Goal: Transaction & Acquisition: Purchase product/service

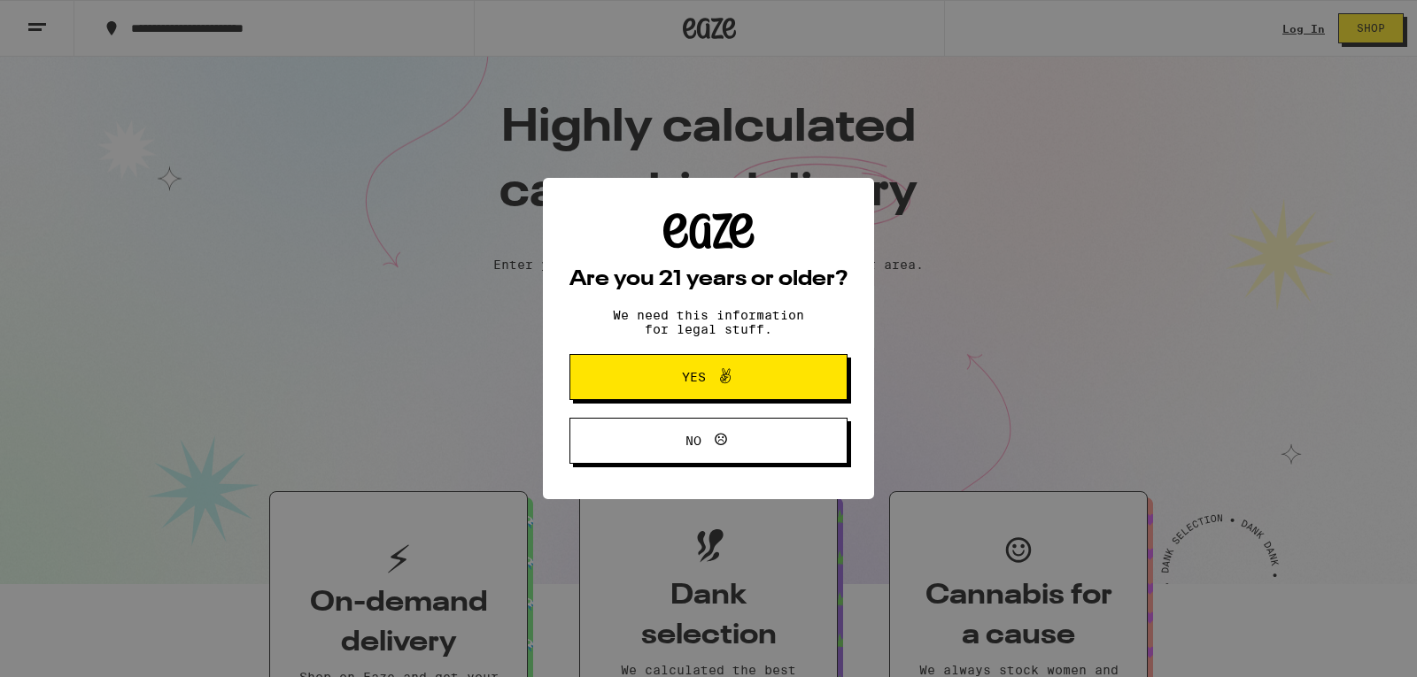
click at [715, 374] on icon at bounding box center [725, 376] width 21 height 21
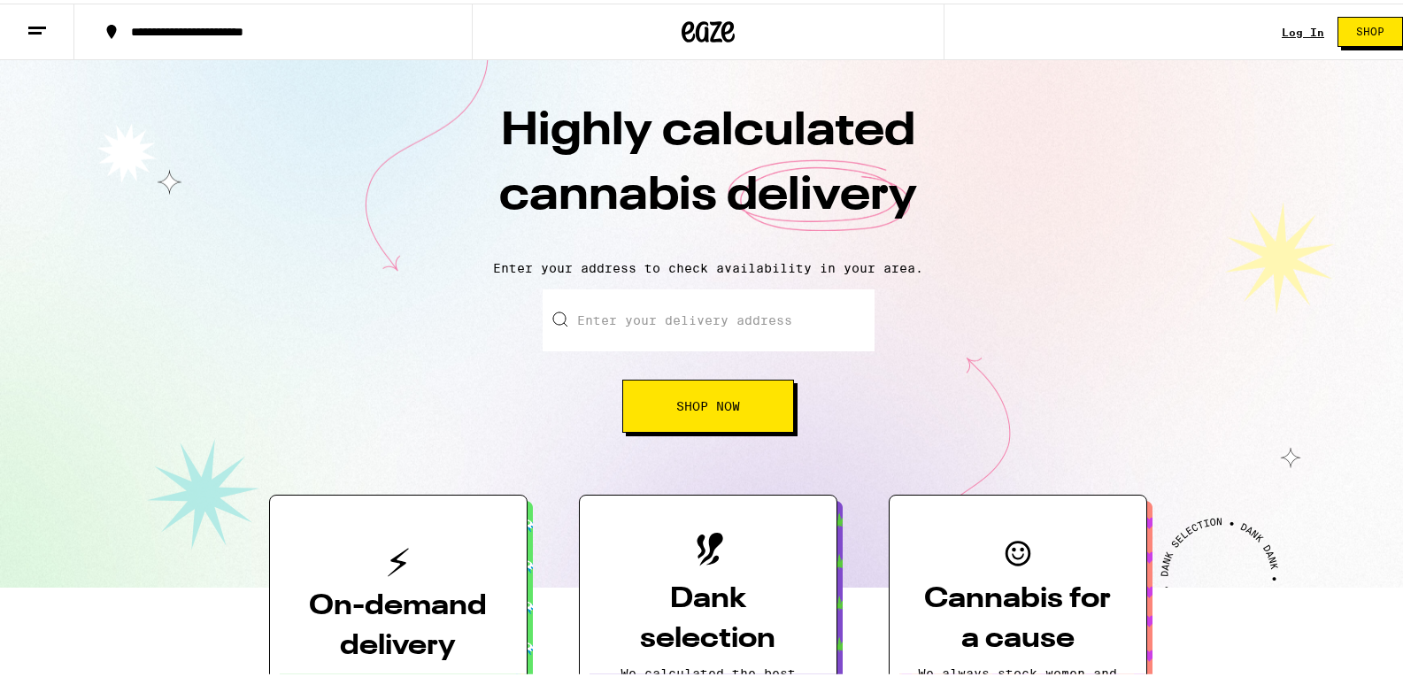
click at [637, 306] on input "Enter your delivery address" at bounding box center [709, 317] width 332 height 62
type input "3922 Irving St."
type input "#3"
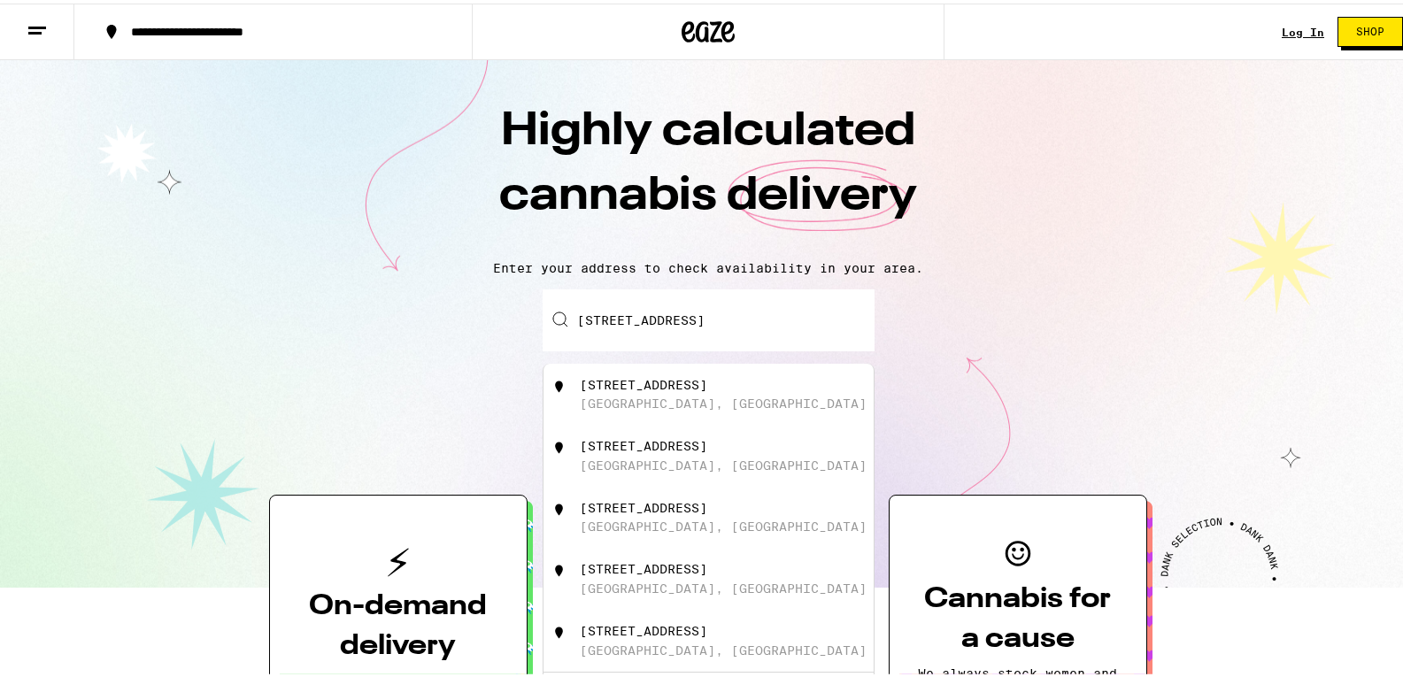
click at [620, 387] on div "3922 Irving St" at bounding box center [643, 382] width 127 height 14
type input "3922 Irving St, San Francisco, CA"
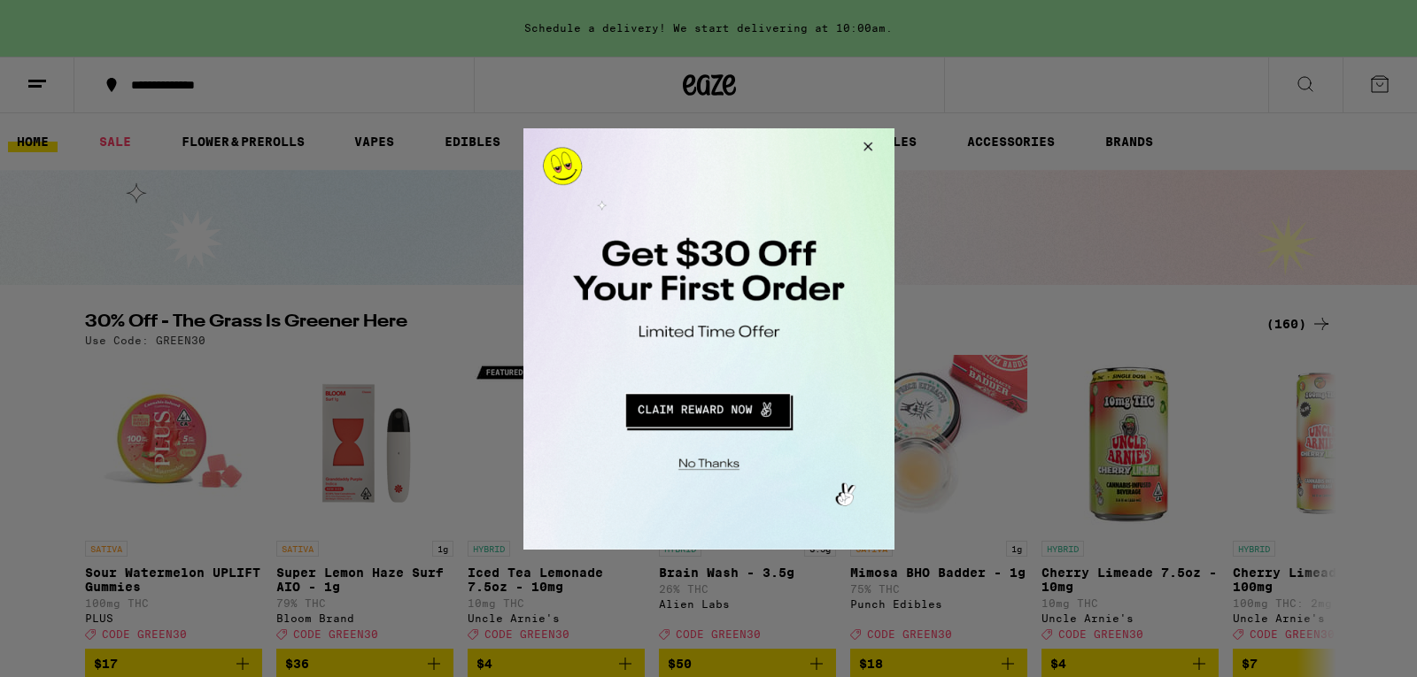
click at [714, 402] on button "Redirect to URL" at bounding box center [706, 407] width 308 height 42
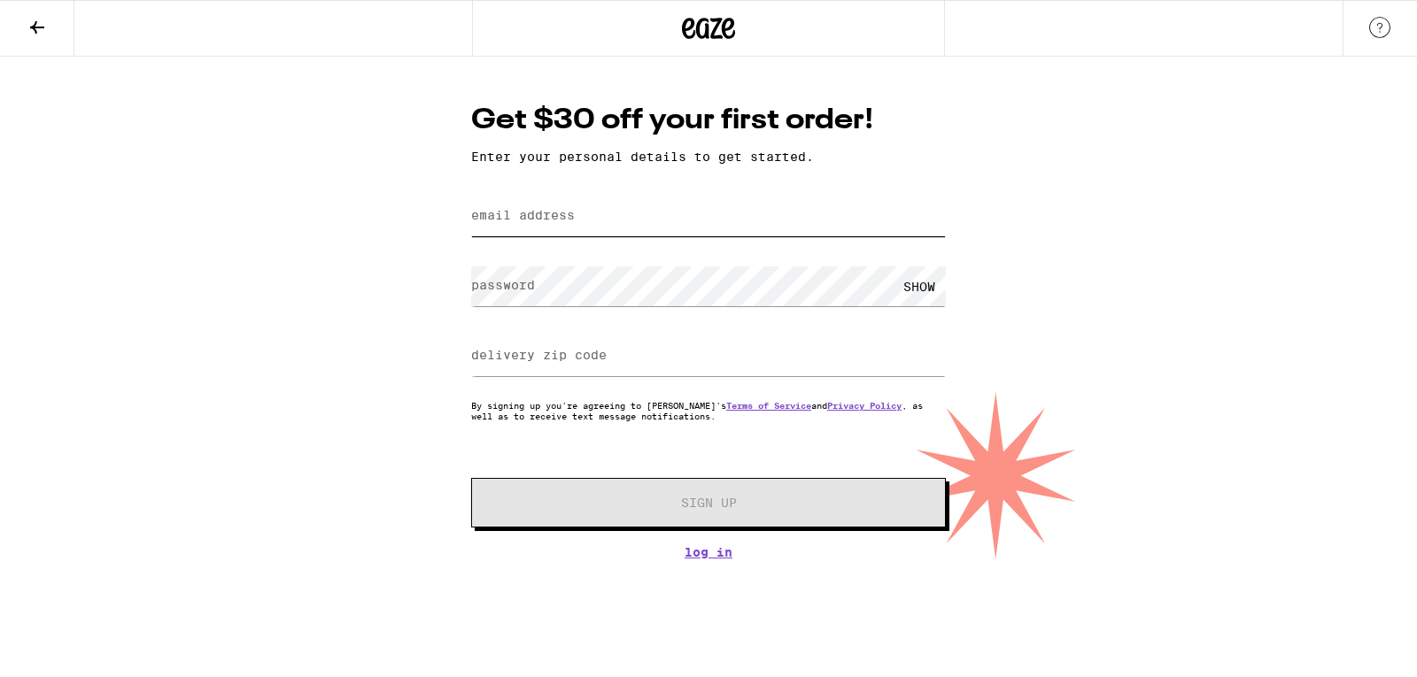
click at [599, 215] on input "email address" at bounding box center [708, 217] width 475 height 40
type input "amitypainting@email.com"
type input "94122"
click at [919, 282] on div "SHOW" at bounding box center [918, 287] width 53 height 40
click at [719, 212] on input "[EMAIL_ADDRESS][DOMAIN_NAME]" at bounding box center [708, 217] width 475 height 40
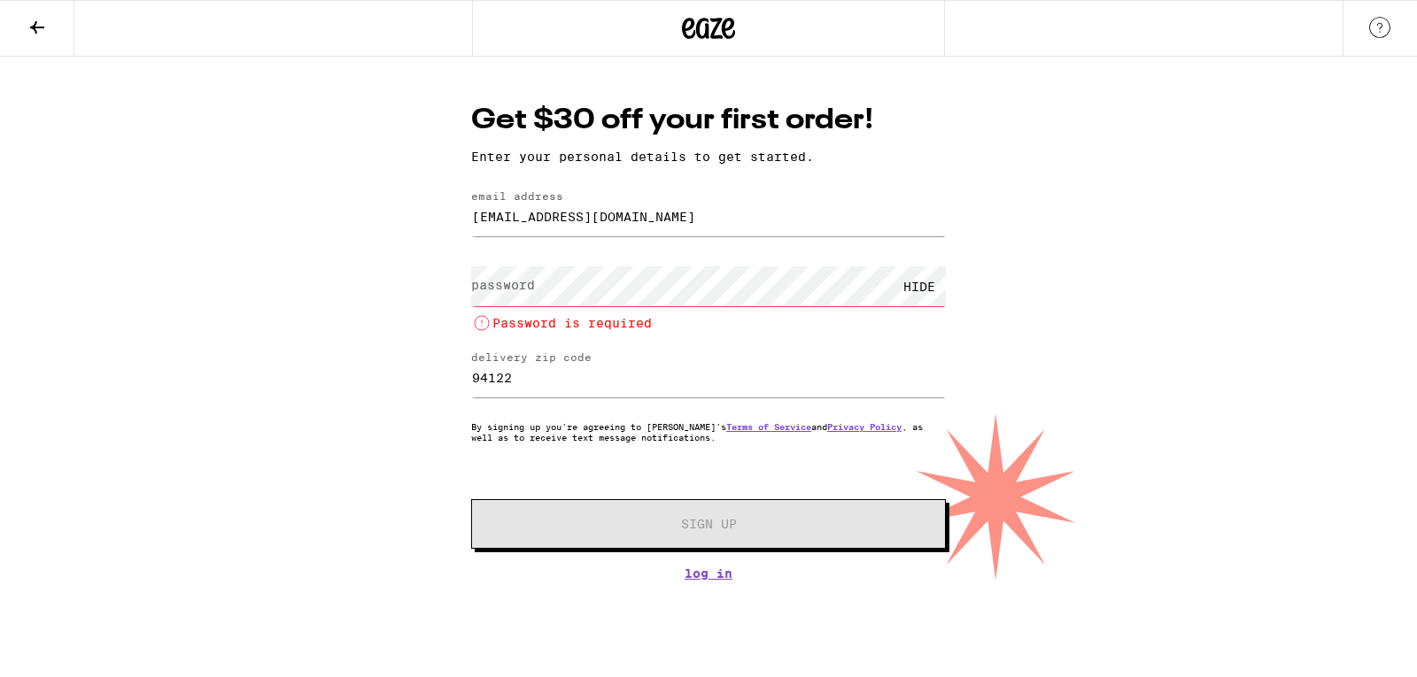
click at [36, 30] on icon at bounding box center [37, 27] width 14 height 12
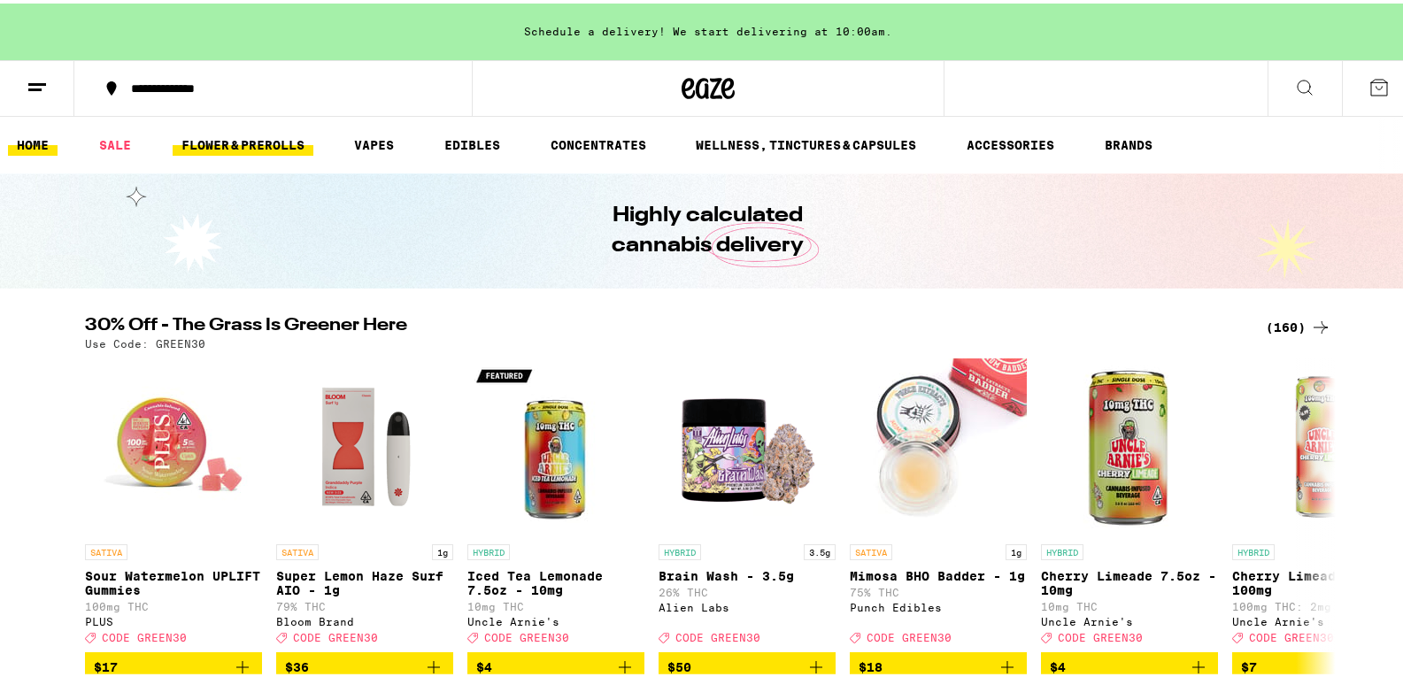
click at [232, 140] on link "FLOWER & PREROLLS" at bounding box center [243, 141] width 141 height 21
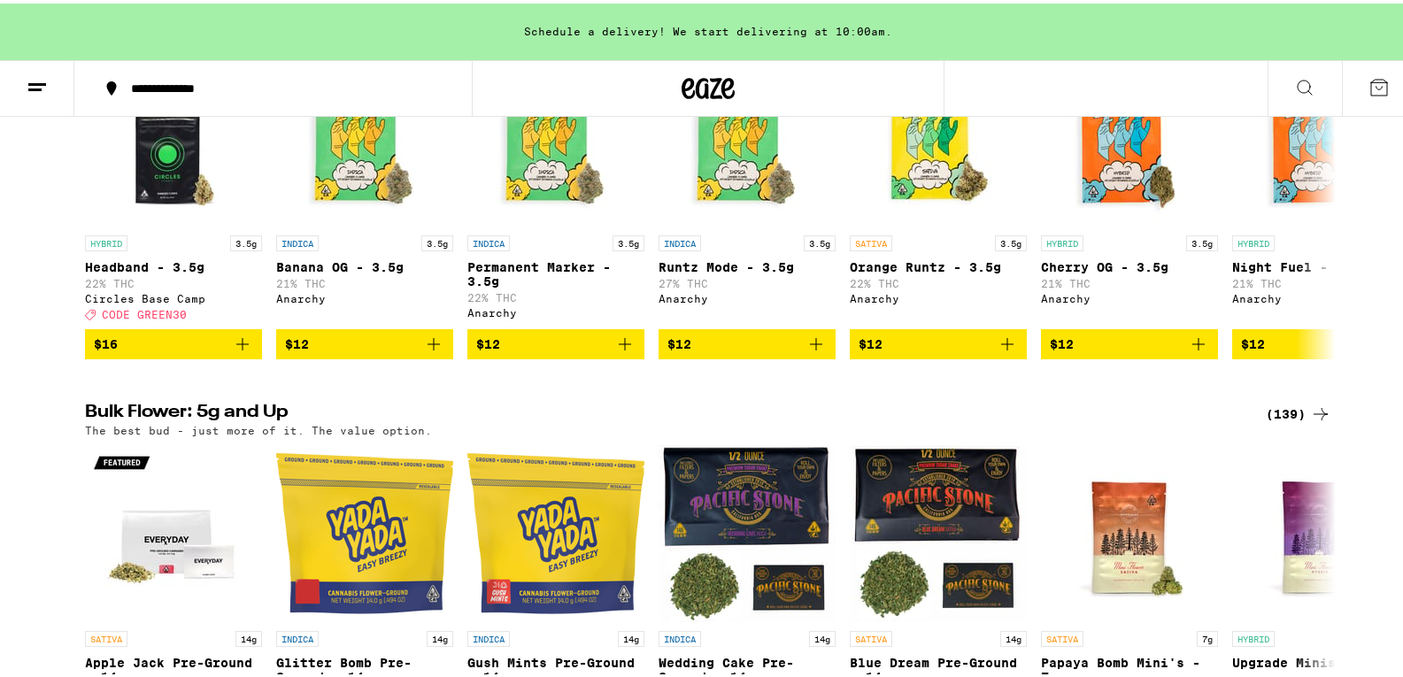
scroll to position [354, 0]
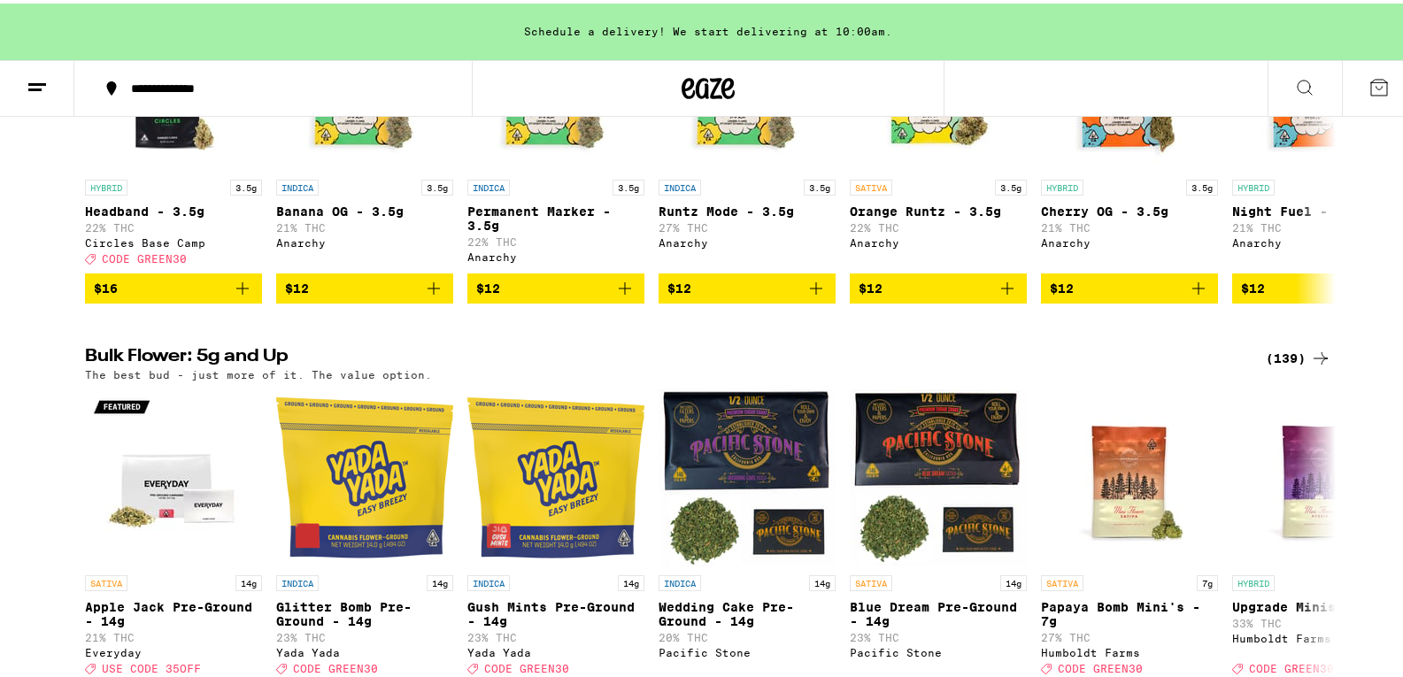
click at [1282, 363] on div "(139)" at bounding box center [1299, 354] width 66 height 21
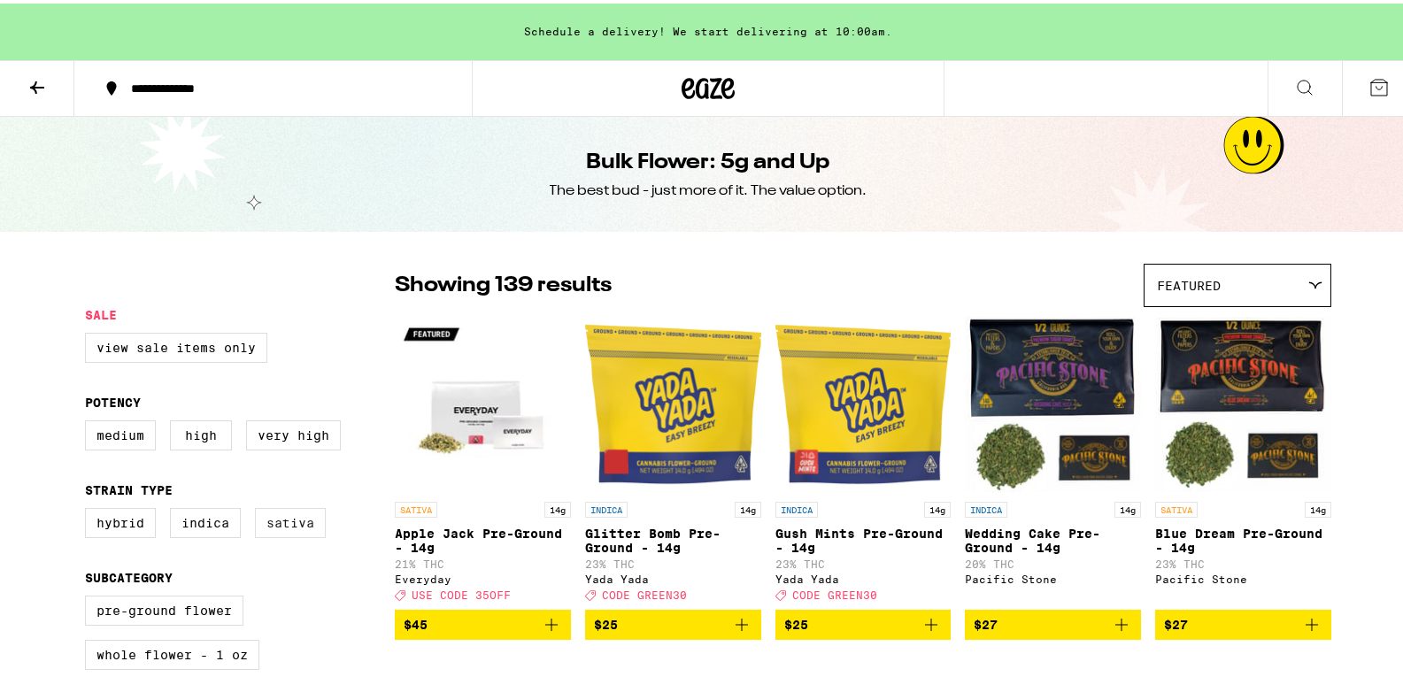
click at [292, 529] on label "Sativa" at bounding box center [290, 520] width 71 height 30
click at [89, 508] on input "Sativa" at bounding box center [89, 507] width 1 height 1
checkbox input "true"
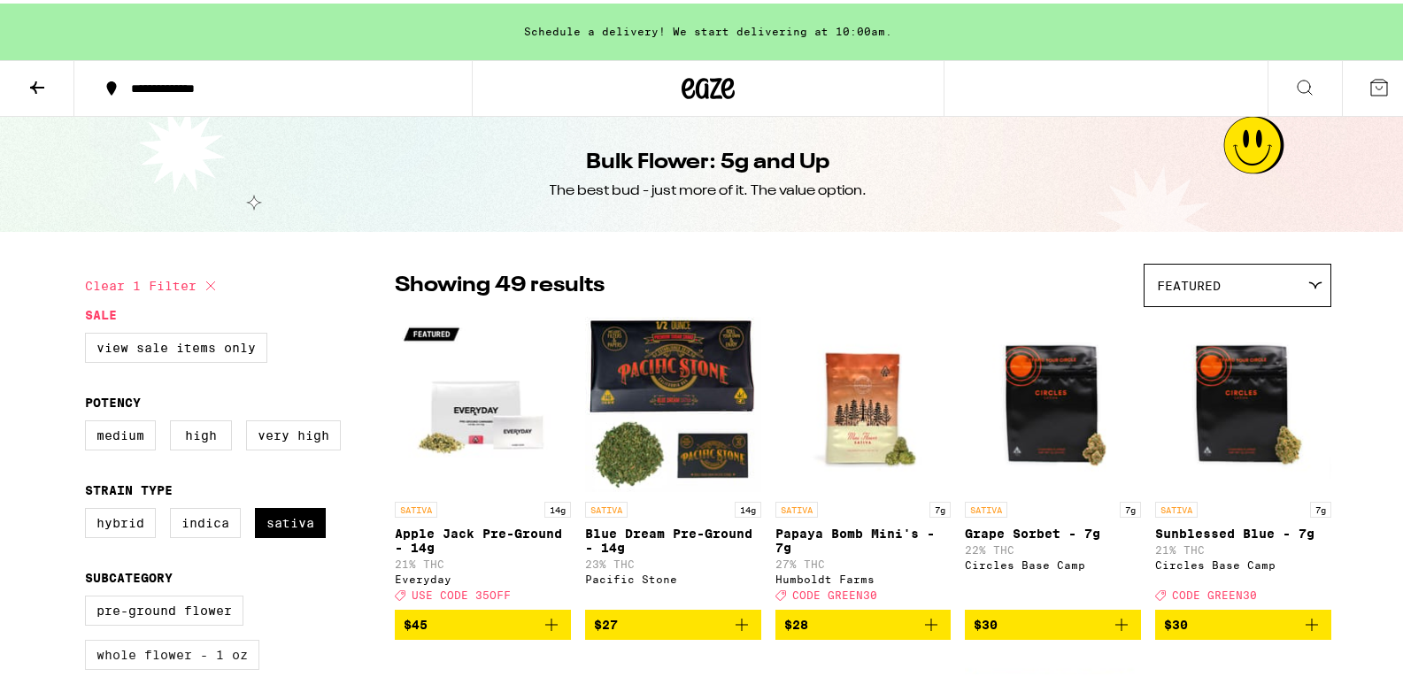
click at [167, 656] on label "Whole Flower - 1 oz" at bounding box center [172, 652] width 174 height 30
click at [89, 596] on input "Whole Flower - 1 oz" at bounding box center [89, 595] width 1 height 1
checkbox input "true"
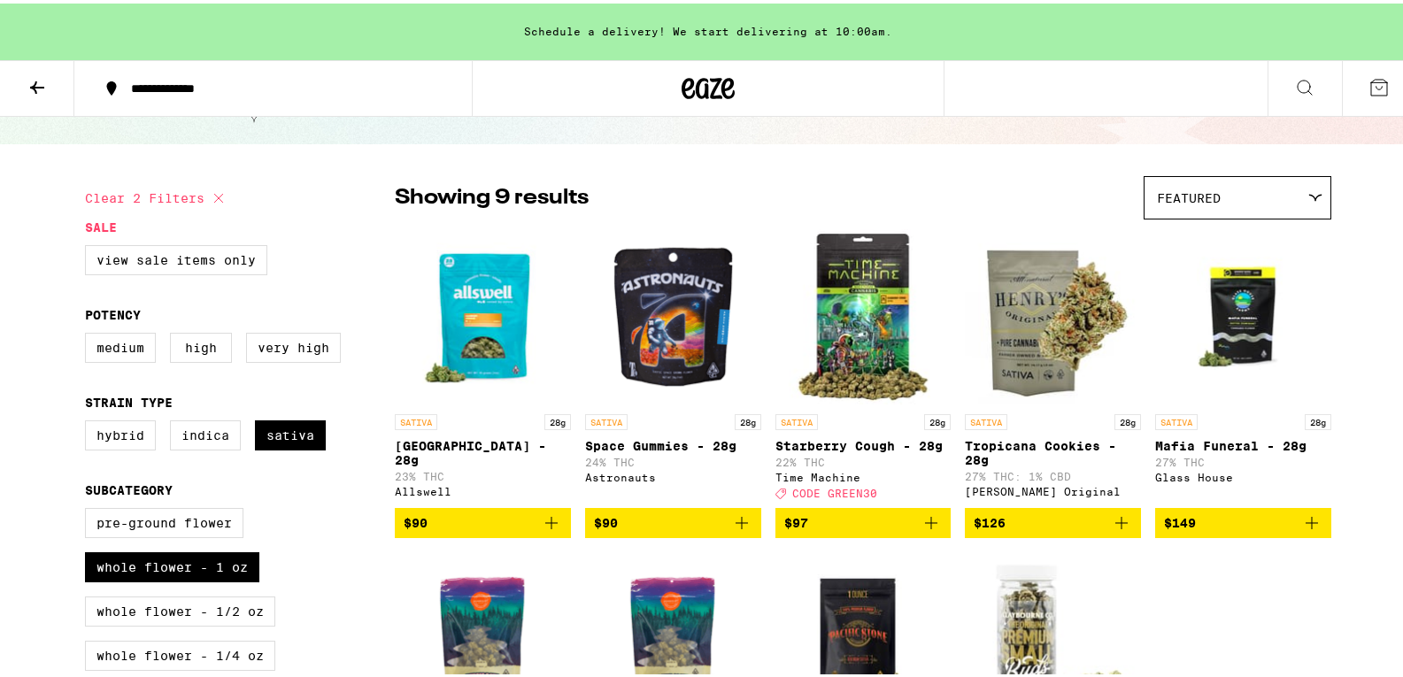
scroll to position [89, 0]
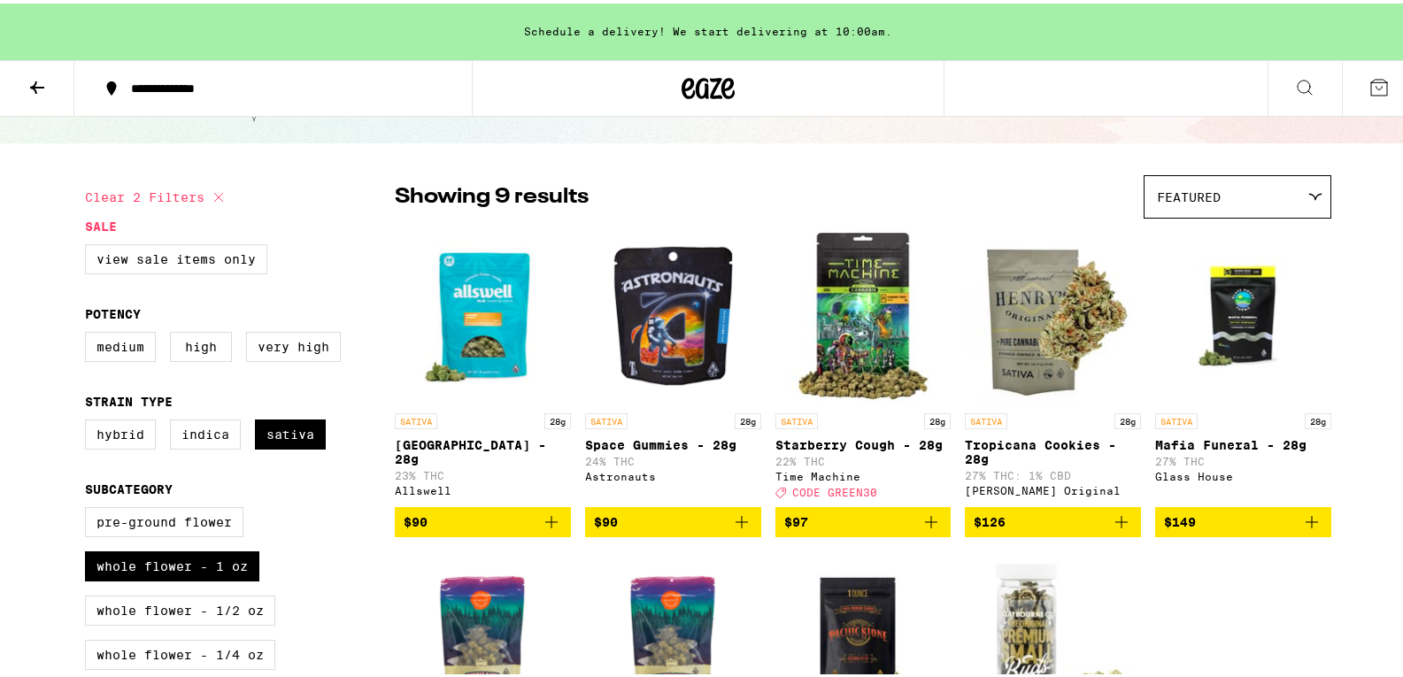
click at [845, 347] on img "Open page for Starberry Cough - 28g from Time Machine" at bounding box center [864, 312] width 176 height 177
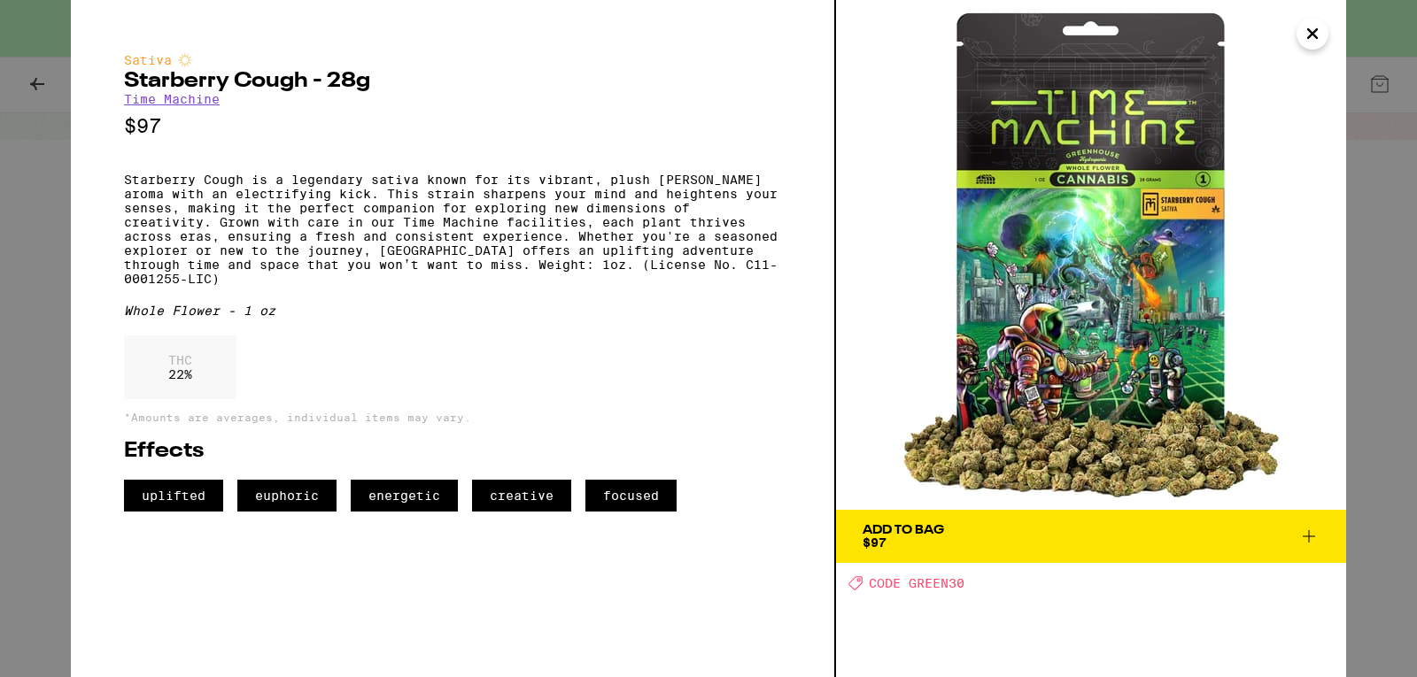
click at [1201, 531] on span "Add To Bag $97" at bounding box center [1090, 536] width 457 height 25
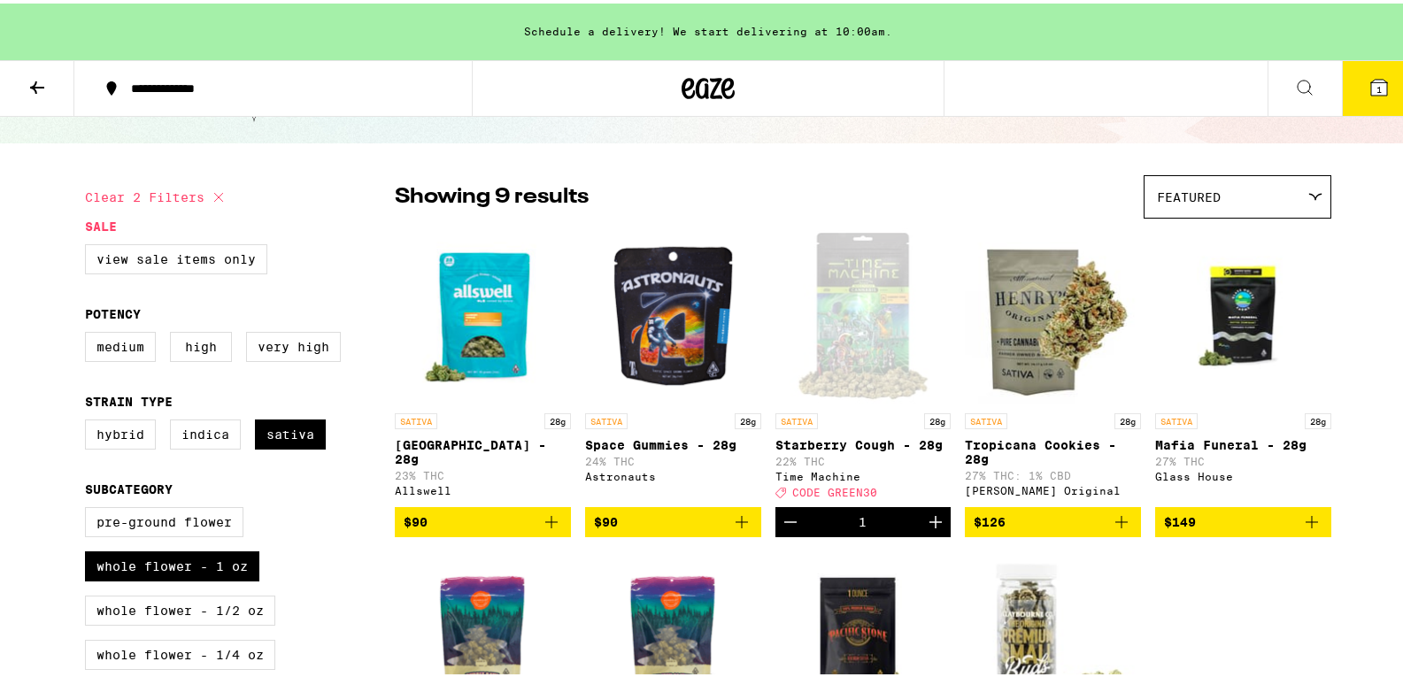
click at [1389, 81] on button "1" at bounding box center [1379, 85] width 74 height 55
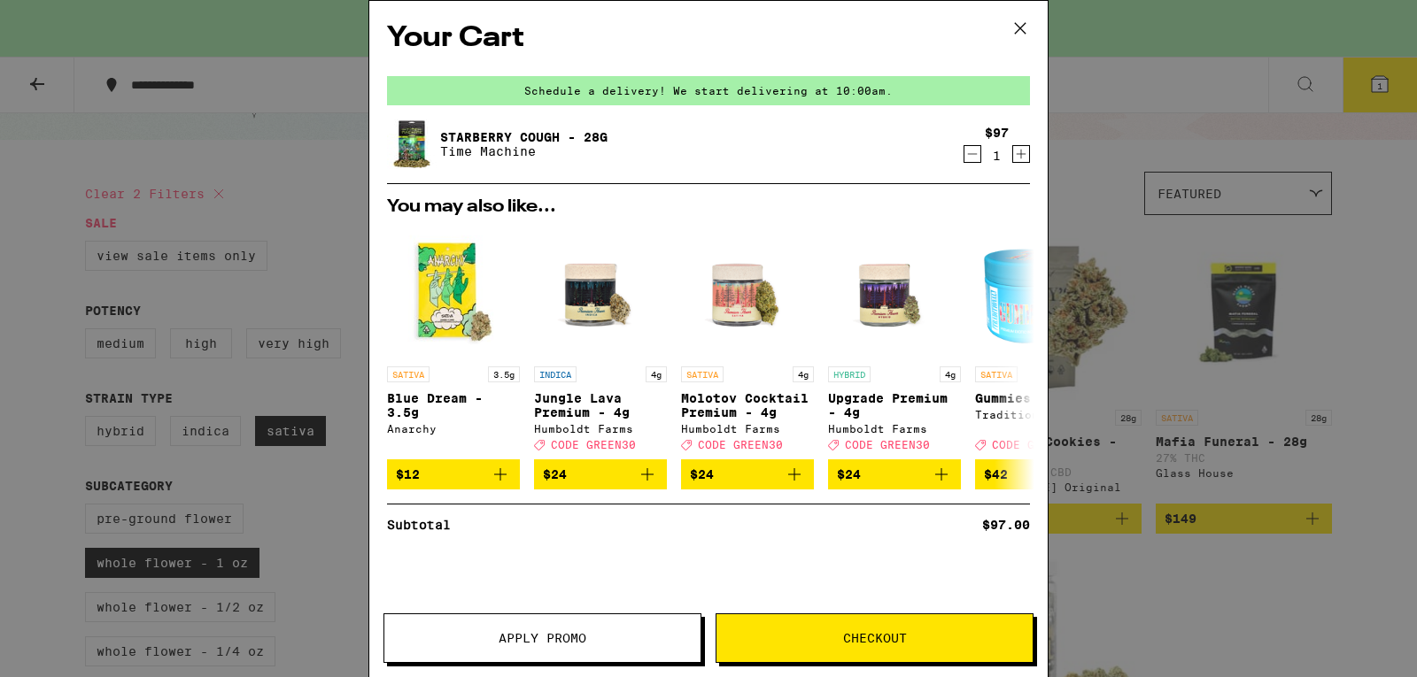
click at [538, 635] on span "Apply Promo" at bounding box center [542, 638] width 88 height 12
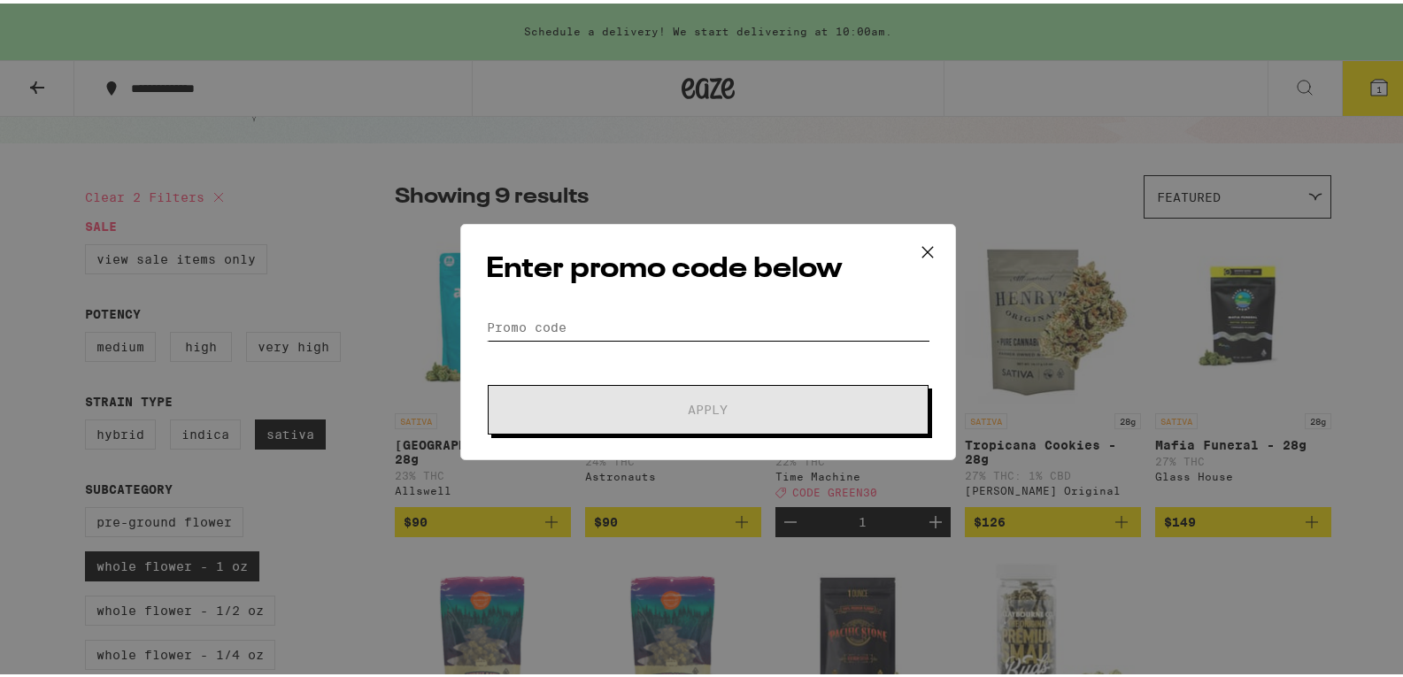
click at [521, 322] on input "Promo Code" at bounding box center [708, 324] width 444 height 27
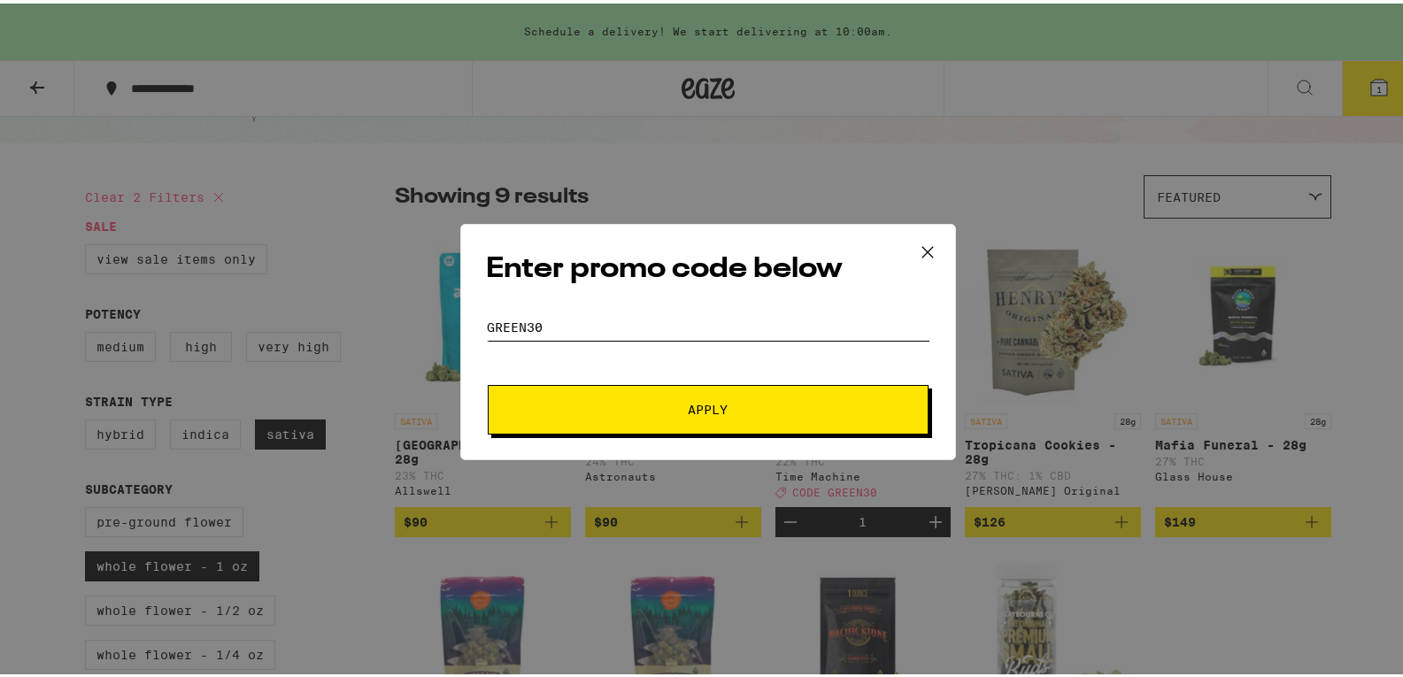
type input "green30"
click at [606, 412] on span "Apply" at bounding box center [708, 406] width 319 height 12
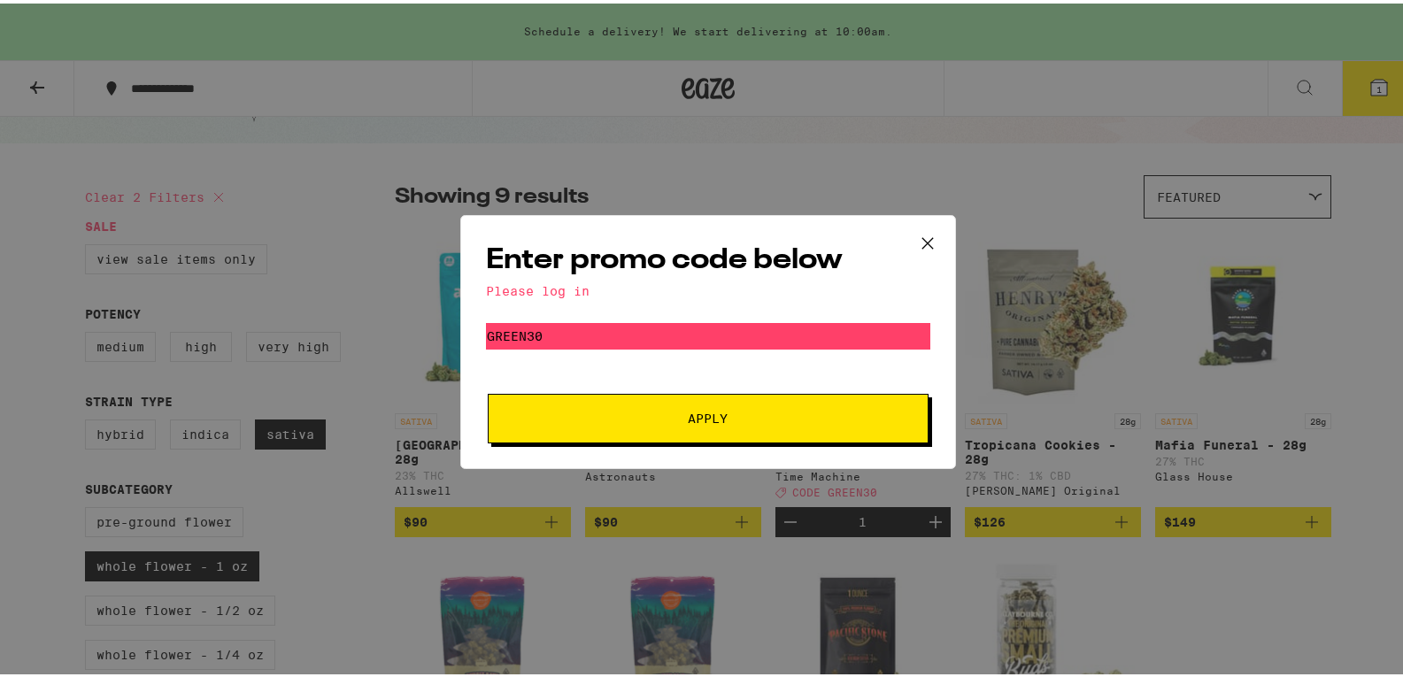
click at [620, 410] on span "Apply" at bounding box center [708, 415] width 319 height 12
click at [918, 234] on icon at bounding box center [928, 240] width 27 height 27
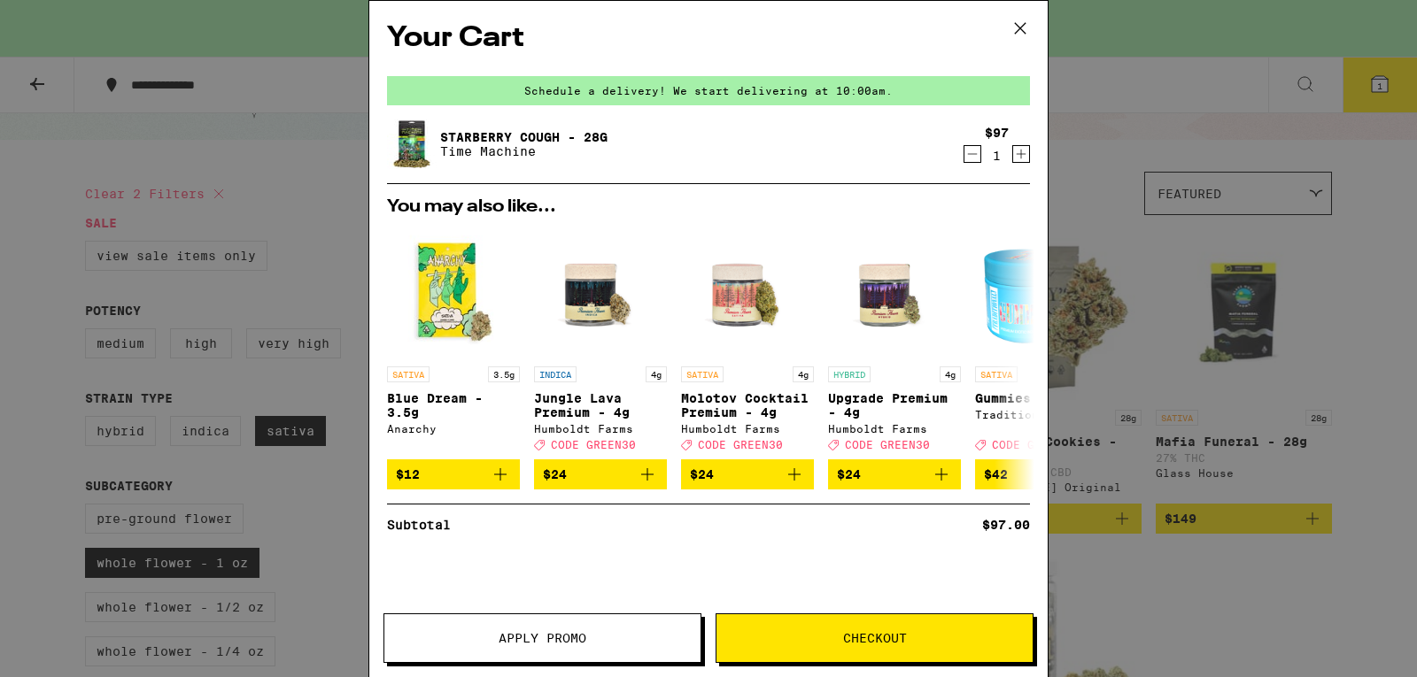
click at [1026, 19] on icon at bounding box center [1020, 28] width 27 height 27
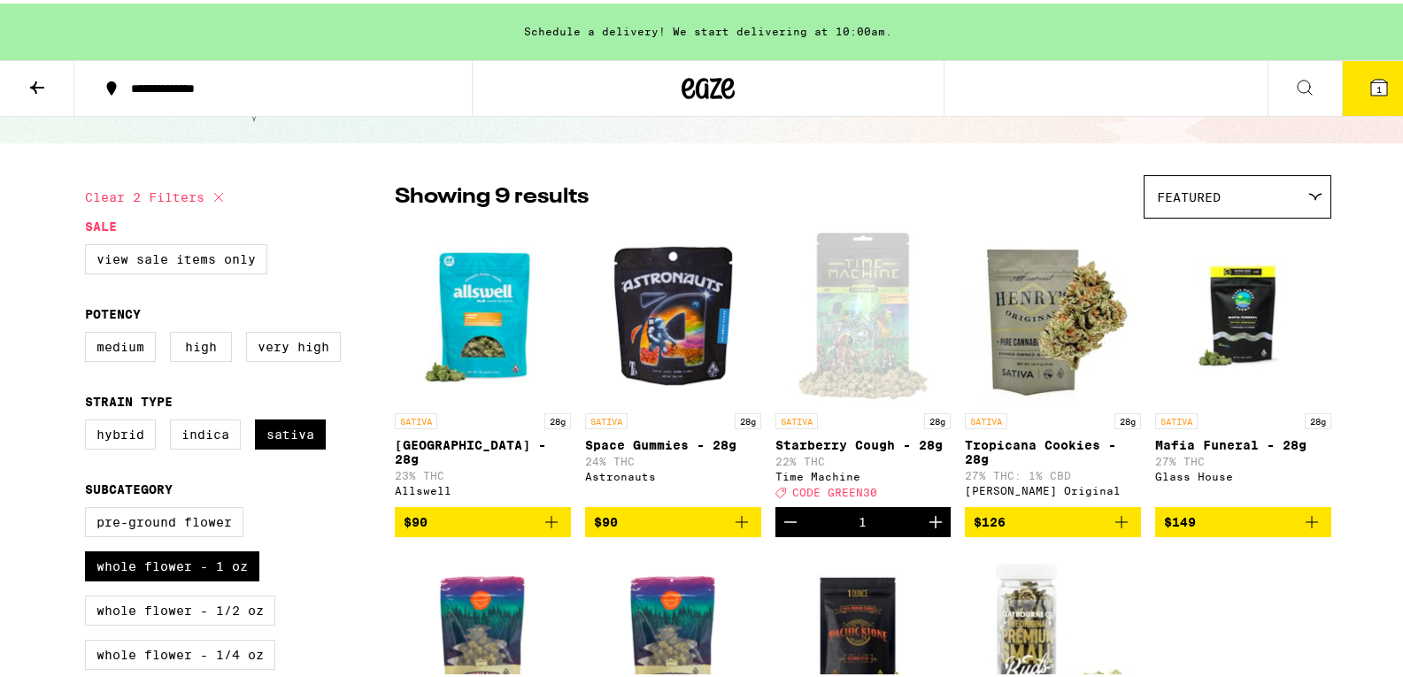
click at [1294, 81] on icon at bounding box center [1304, 83] width 21 height 21
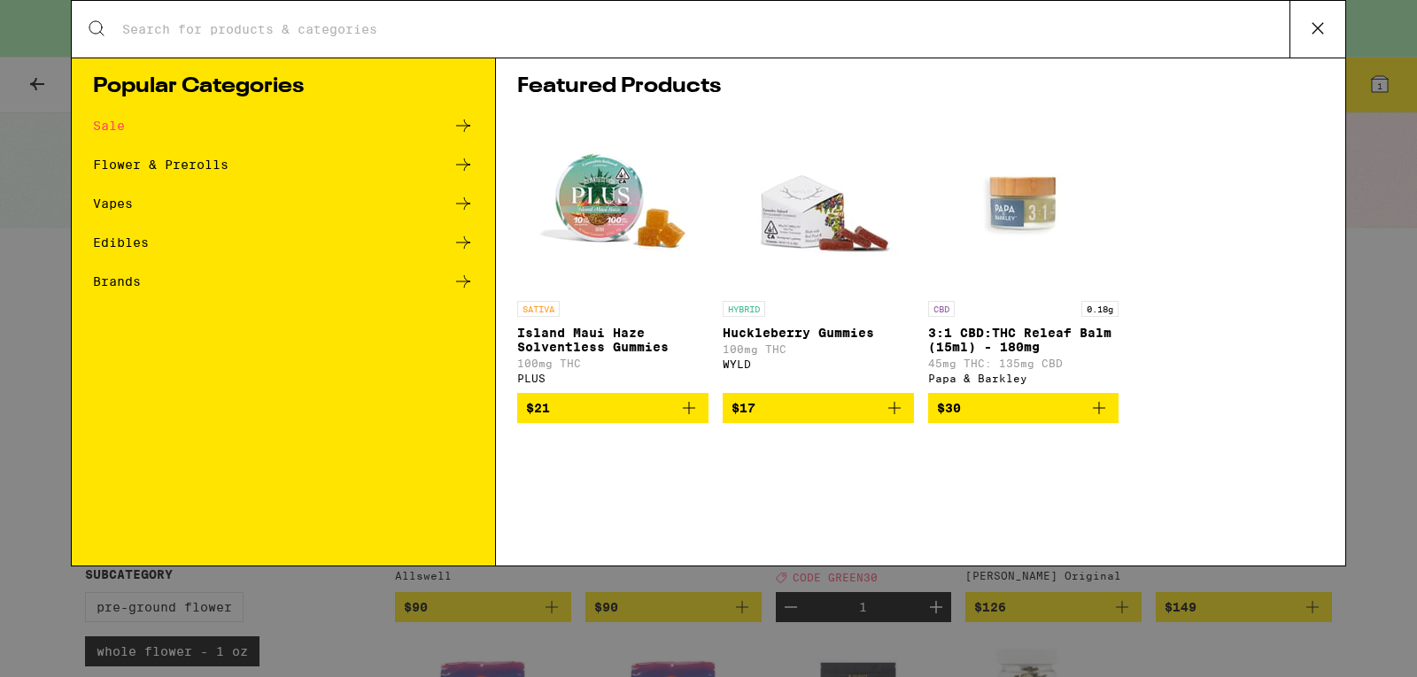
click at [1312, 33] on icon at bounding box center [1317, 28] width 27 height 27
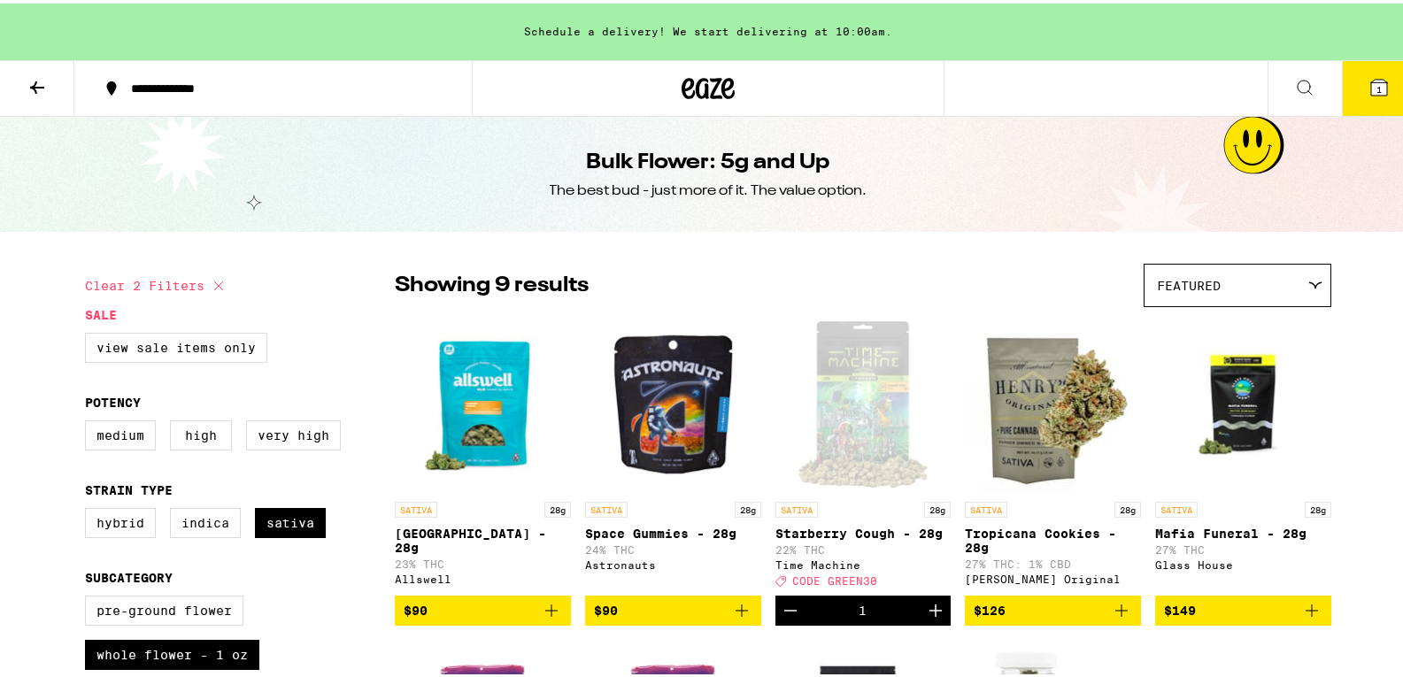
click at [199, 80] on div "**********" at bounding box center [282, 85] width 321 height 12
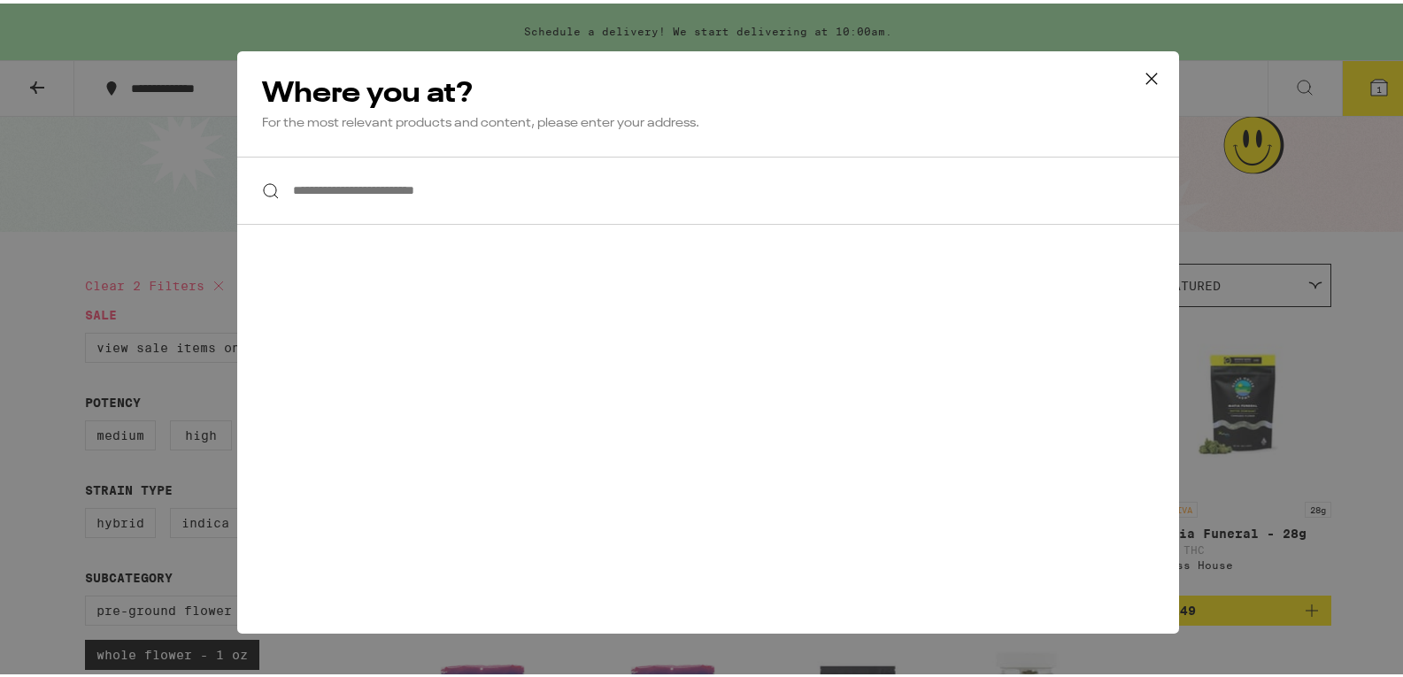
click at [508, 186] on input "**********" at bounding box center [708, 187] width 942 height 68
click at [1147, 76] on icon at bounding box center [1152, 74] width 11 height 11
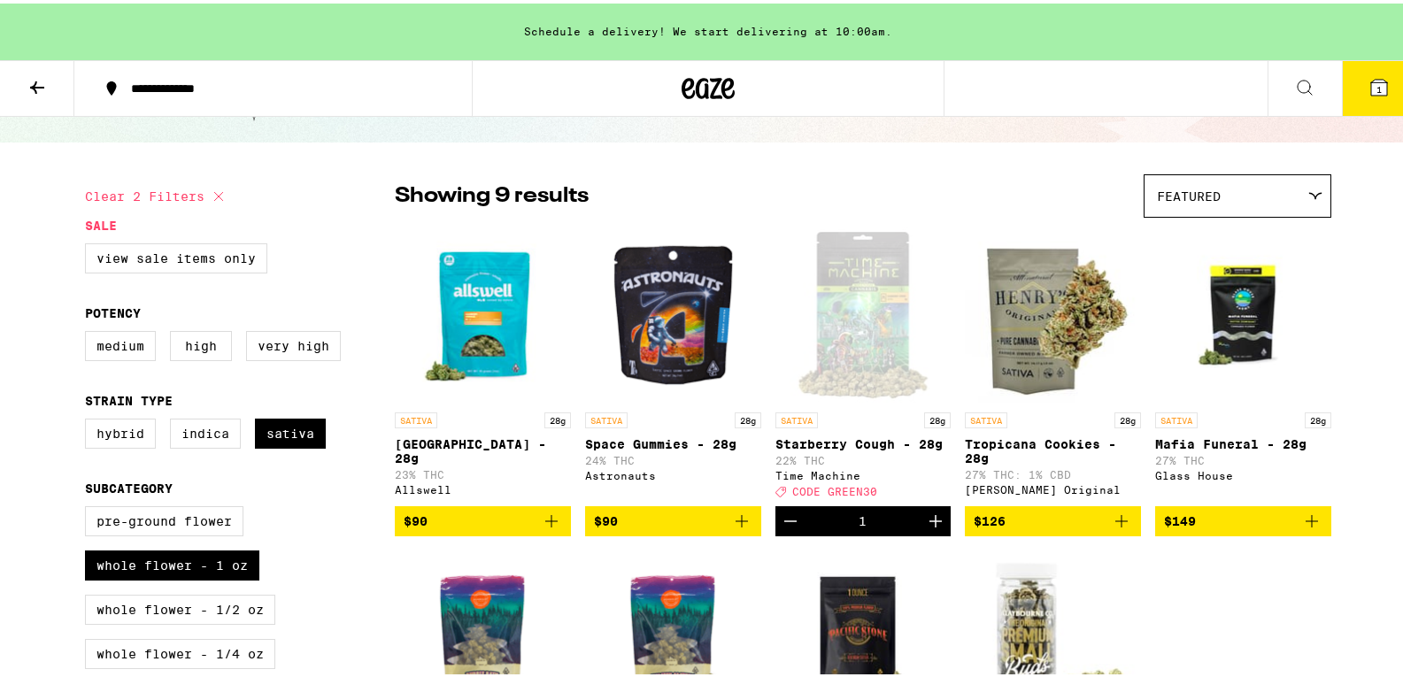
scroll to position [89, 0]
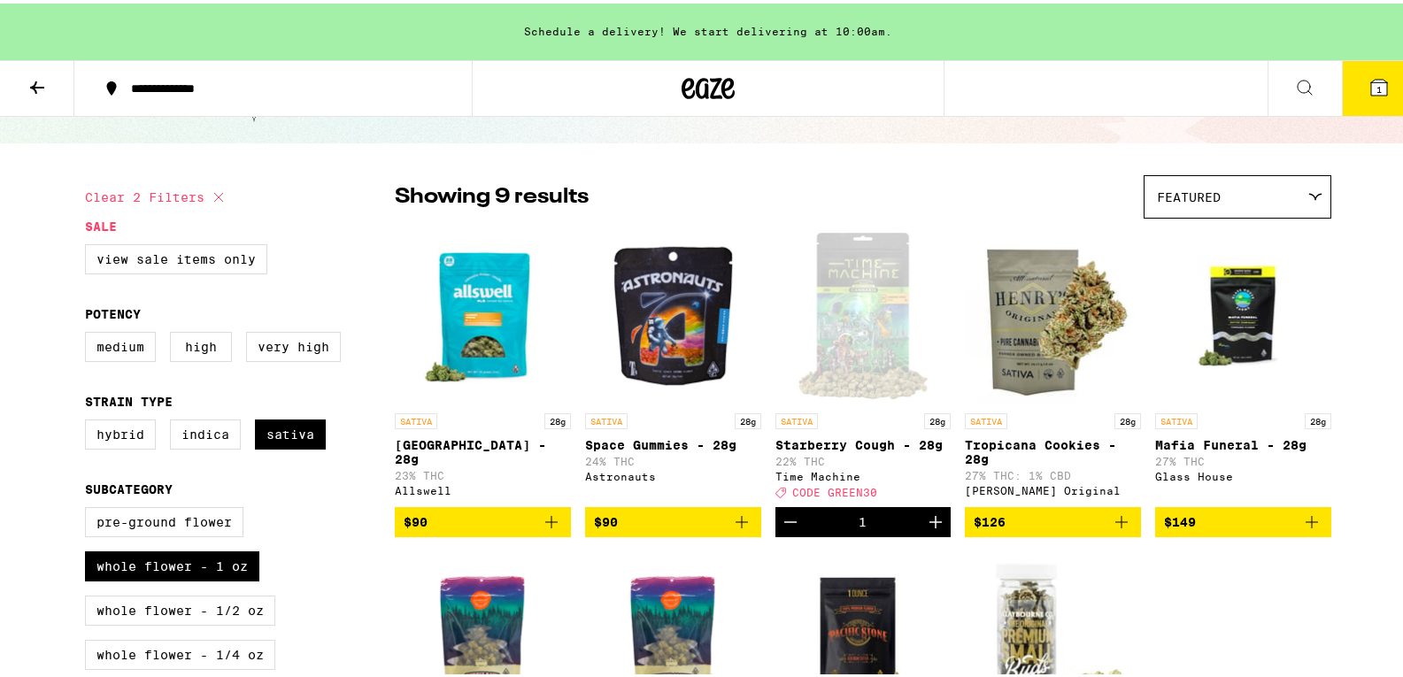
click at [722, 83] on icon at bounding box center [728, 84] width 13 height 21
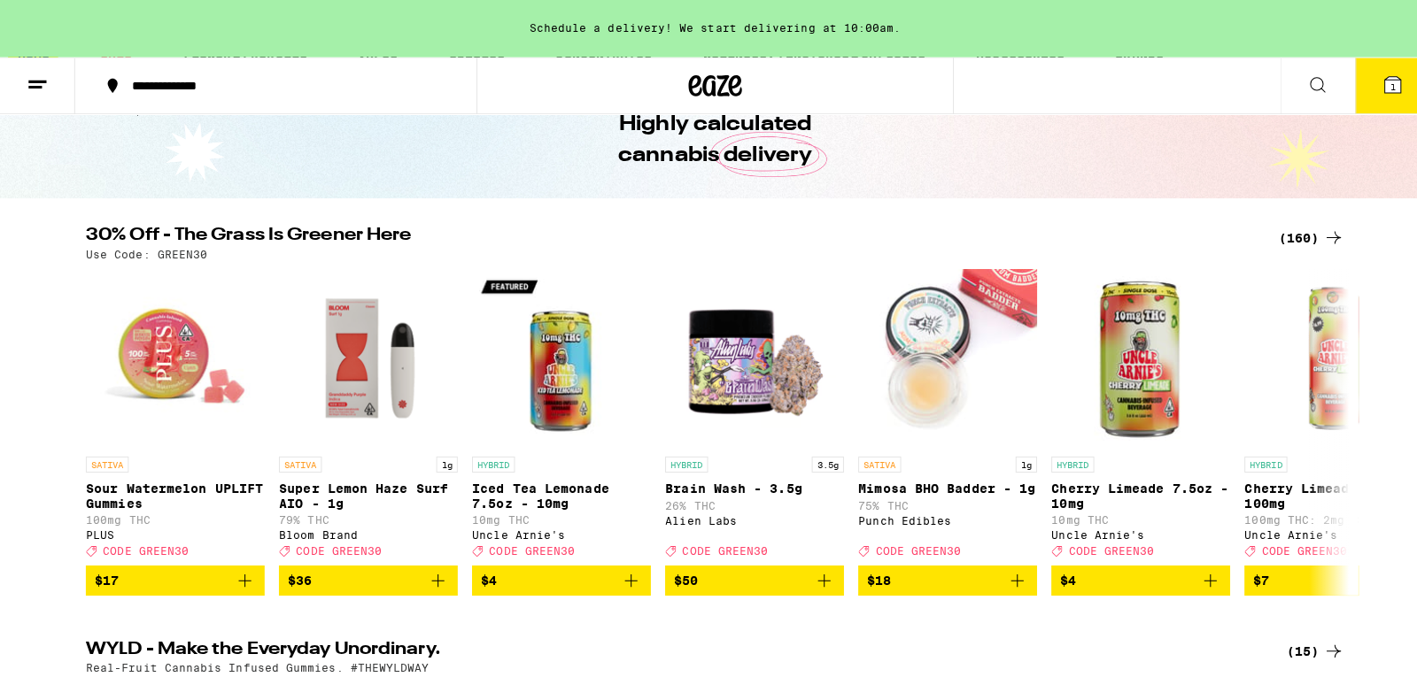
scroll to position [266, 0]
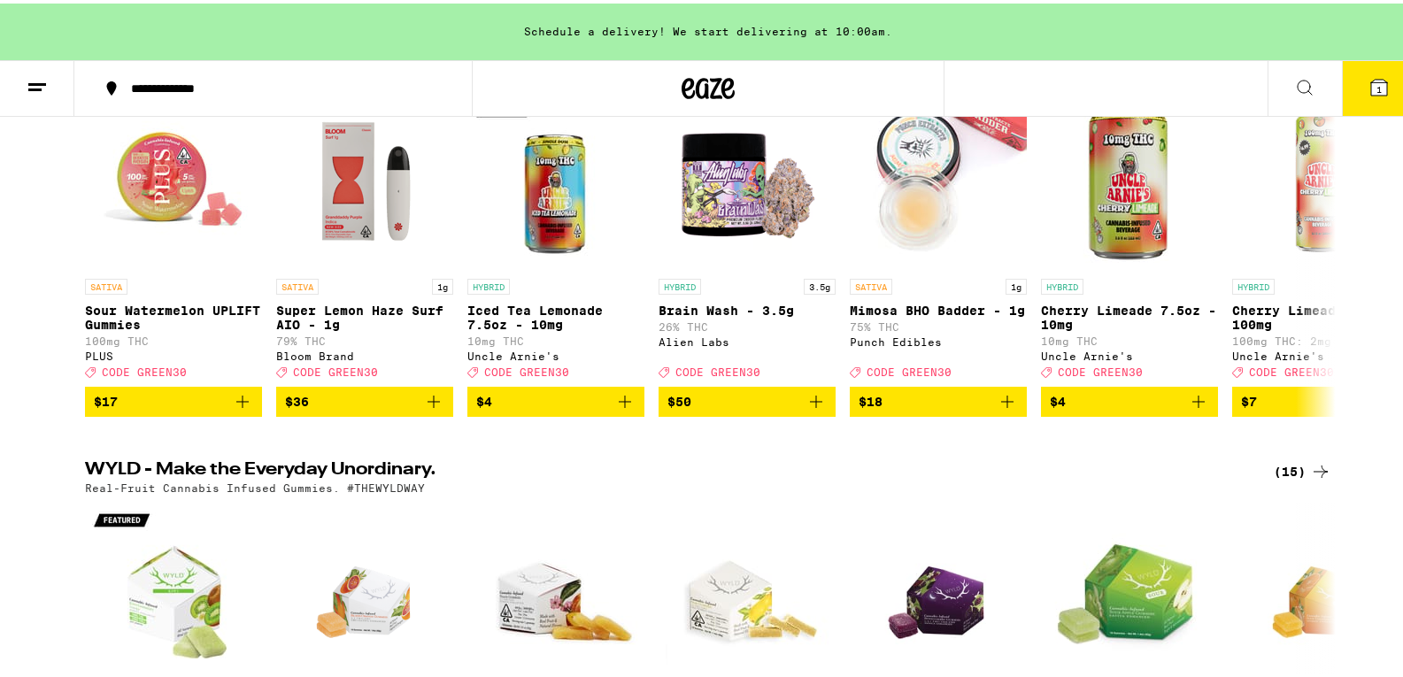
click at [42, 83] on icon at bounding box center [37, 83] width 21 height 21
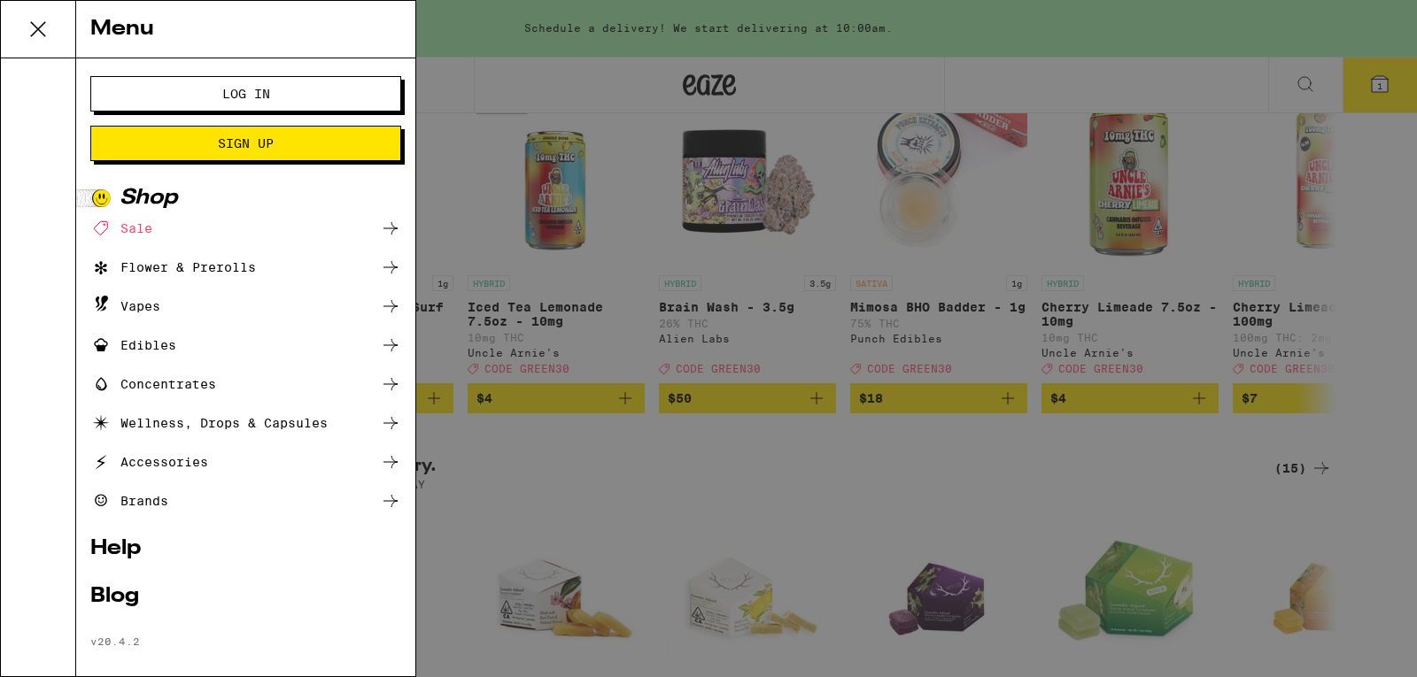
click at [224, 77] on button "Log In" at bounding box center [245, 93] width 311 height 35
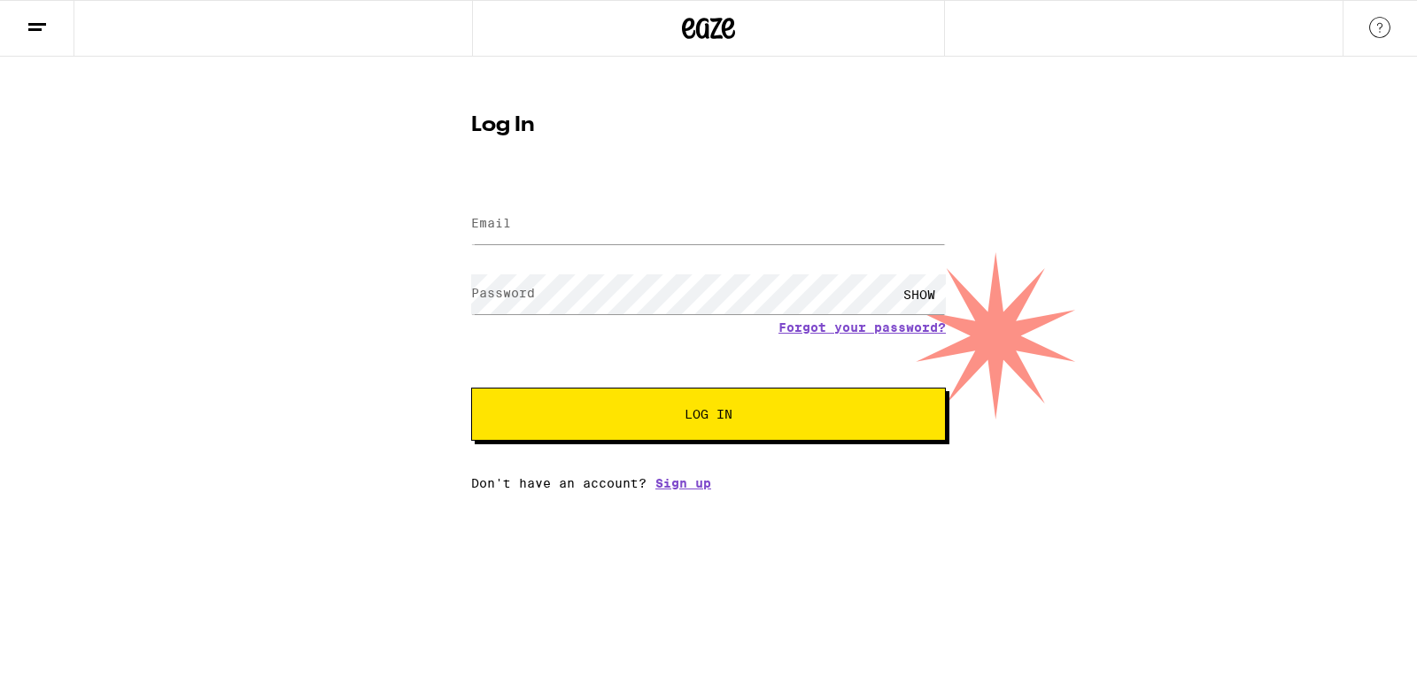
click at [499, 219] on label "Email" at bounding box center [491, 223] width 40 height 14
type input "[EMAIL_ADDRESS][DOMAIN_NAME]"
click at [807, 329] on link "Forgot your password?" at bounding box center [861, 328] width 167 height 14
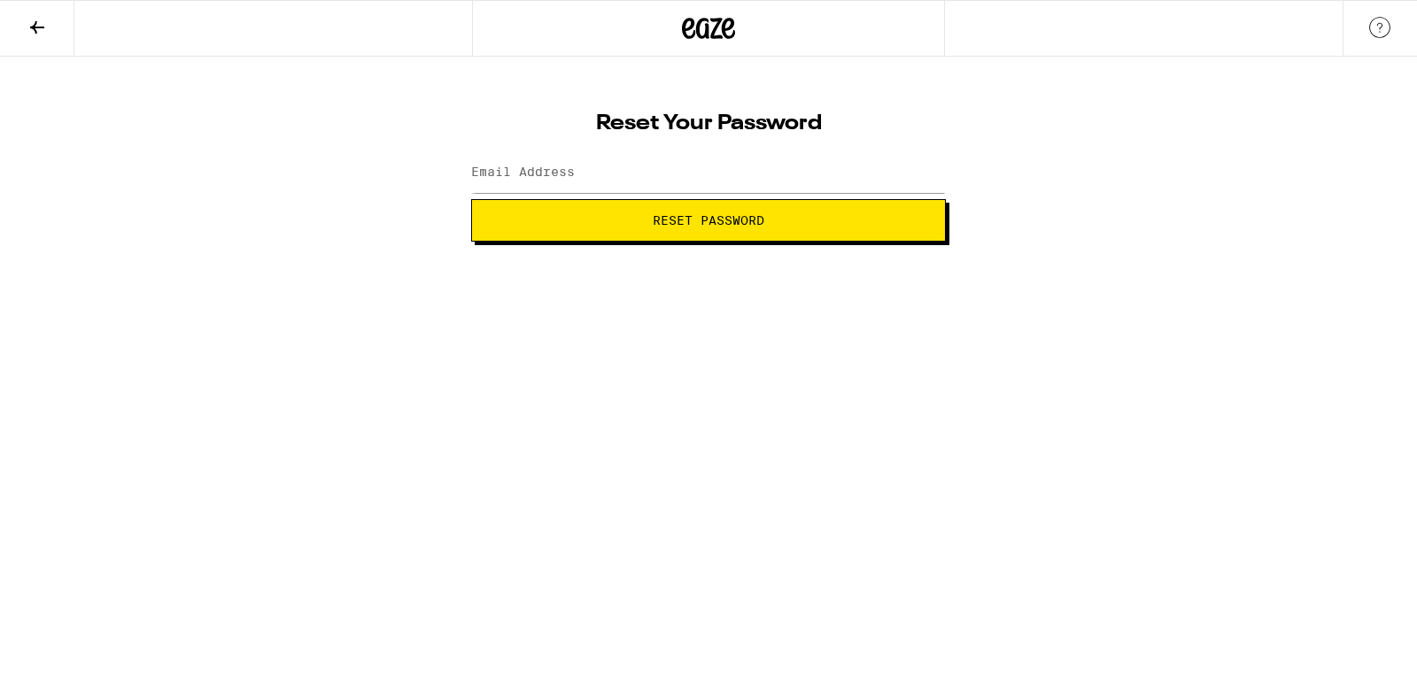
click at [725, 220] on span "Reset Password" at bounding box center [709, 220] width 112 height 12
click at [534, 169] on label "Email Address" at bounding box center [523, 172] width 104 height 14
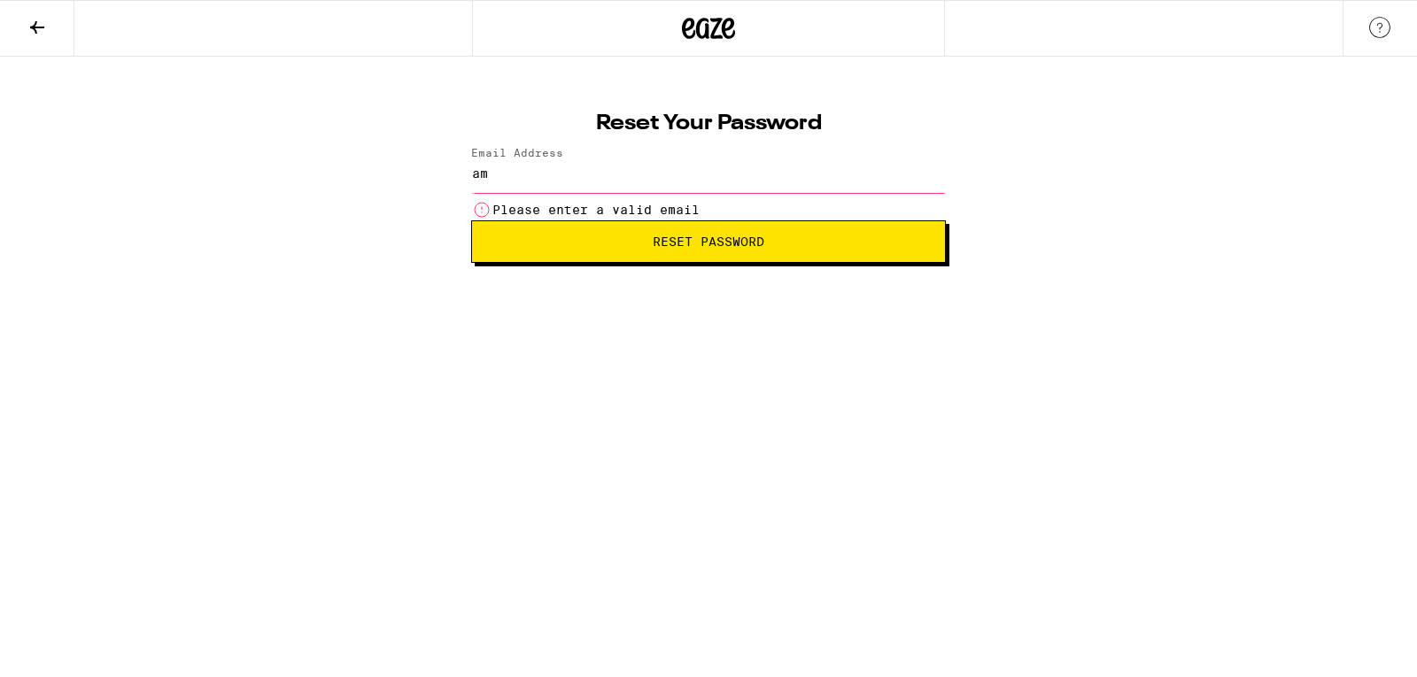
type input "[EMAIL_ADDRESS][DOMAIN_NAME]"
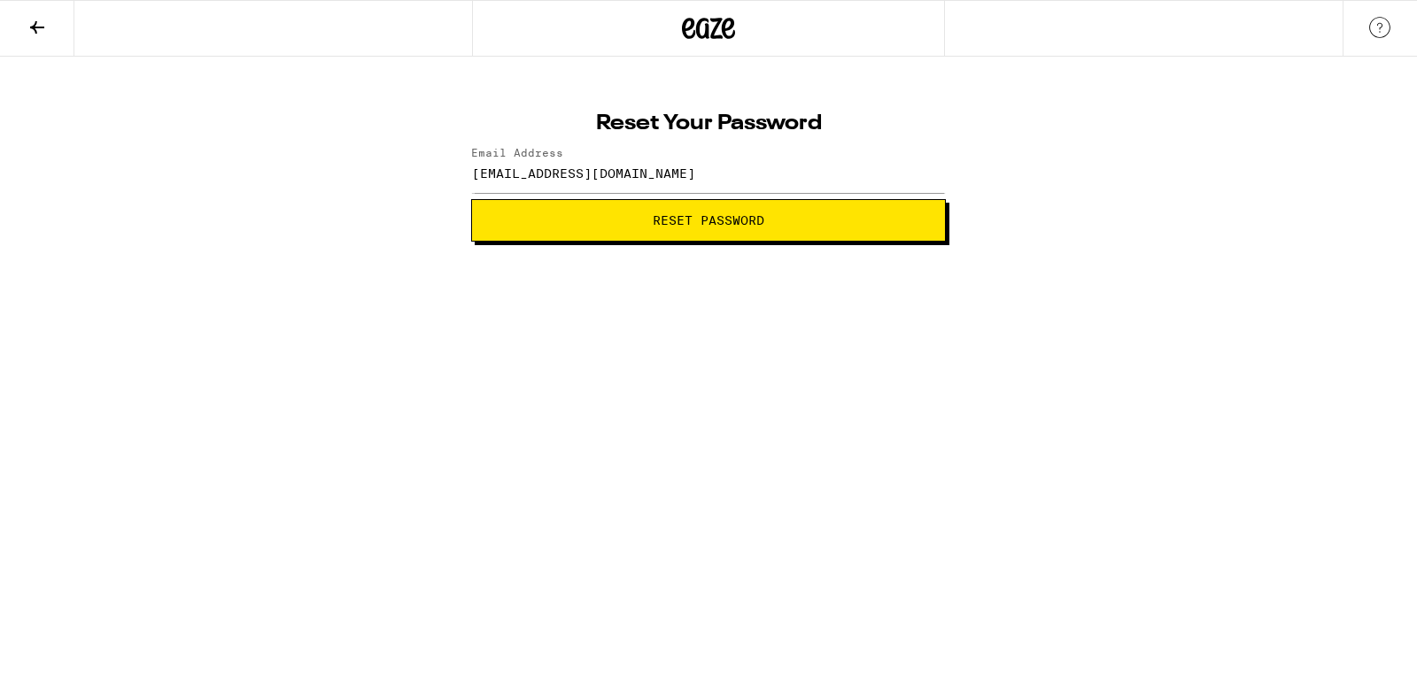
click at [623, 219] on span "Reset Password" at bounding box center [708, 220] width 444 height 12
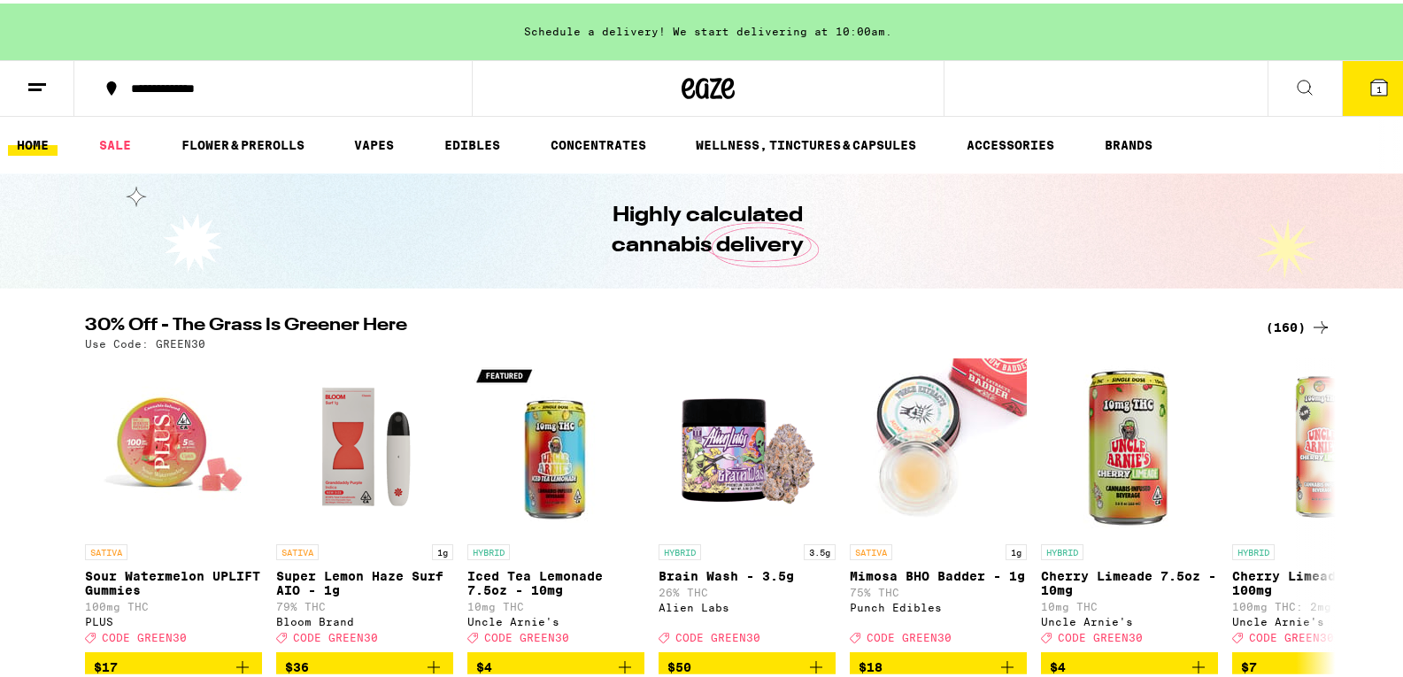
click at [32, 74] on icon at bounding box center [37, 83] width 21 height 21
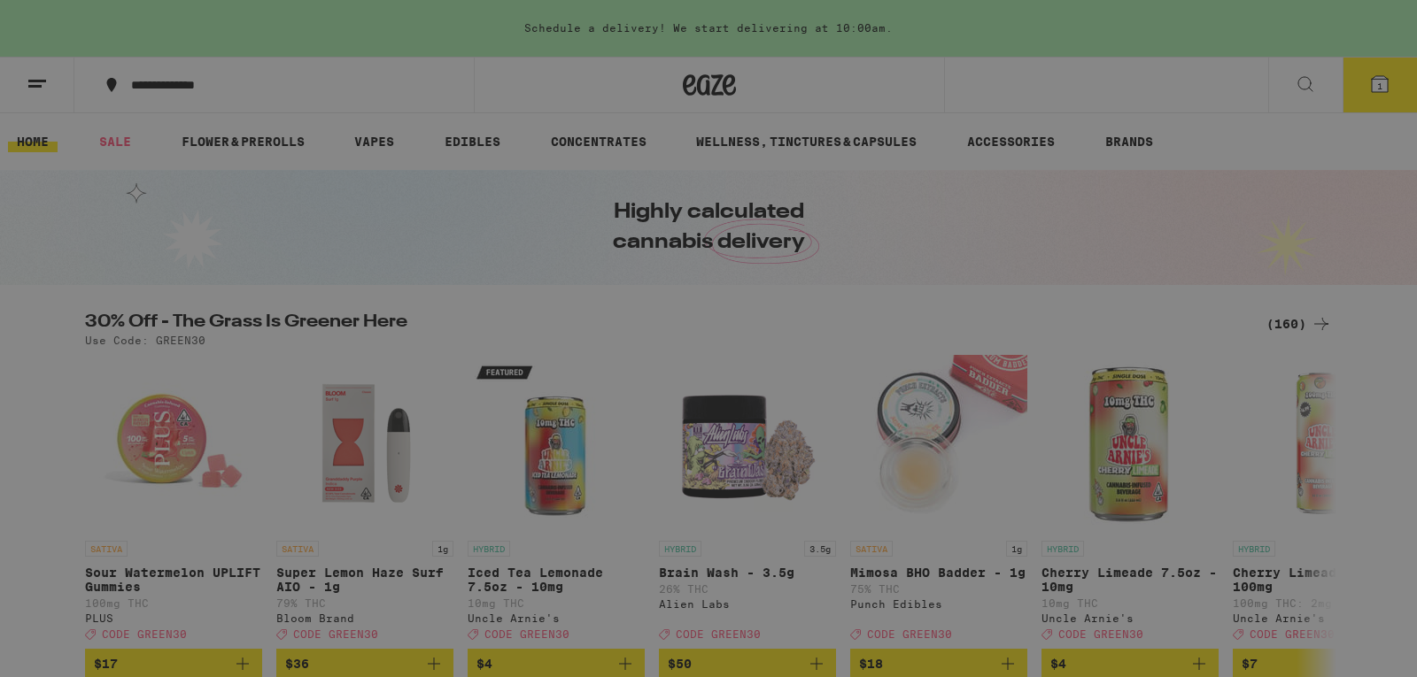
click at [249, 81] on button "Log In" at bounding box center [245, 93] width 311 height 35
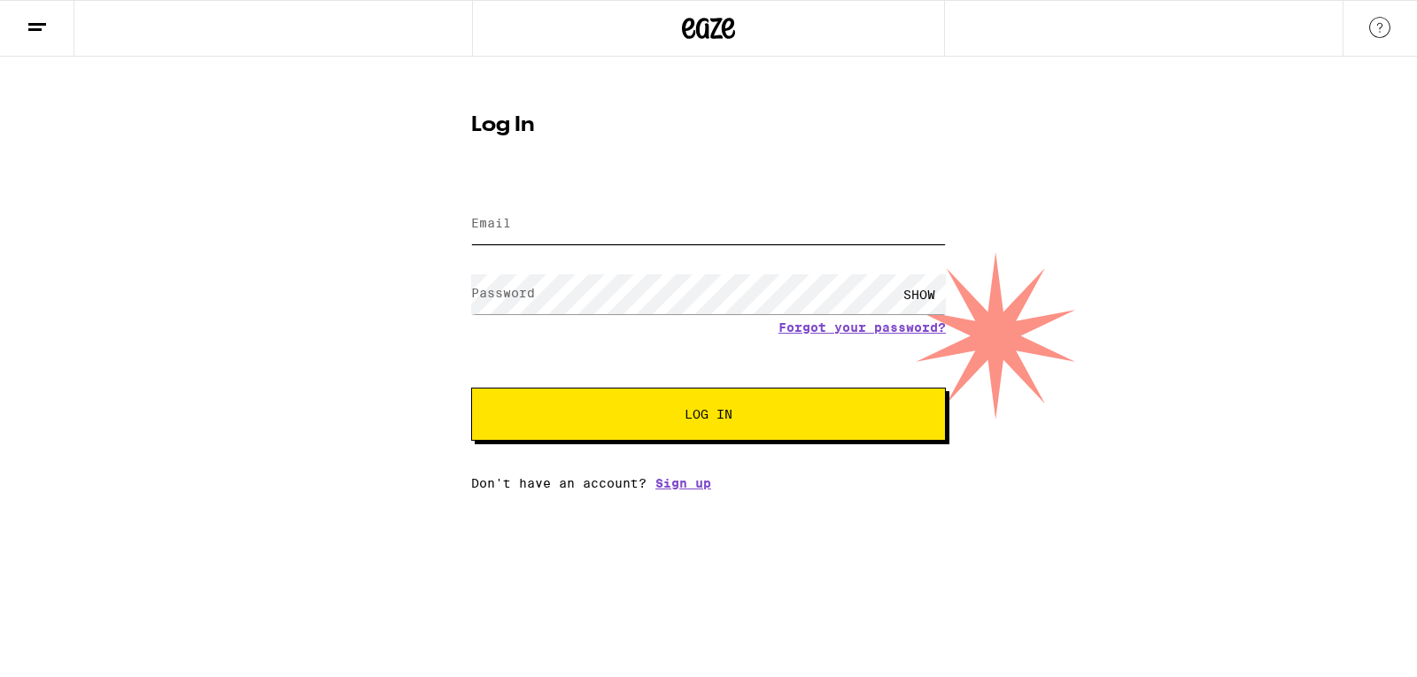
click at [559, 214] on input "Email" at bounding box center [708, 225] width 475 height 40
type input "[EMAIL_ADDRESS][DOMAIN_NAME]"
click at [709, 414] on span "Log In" at bounding box center [708, 414] width 48 height 12
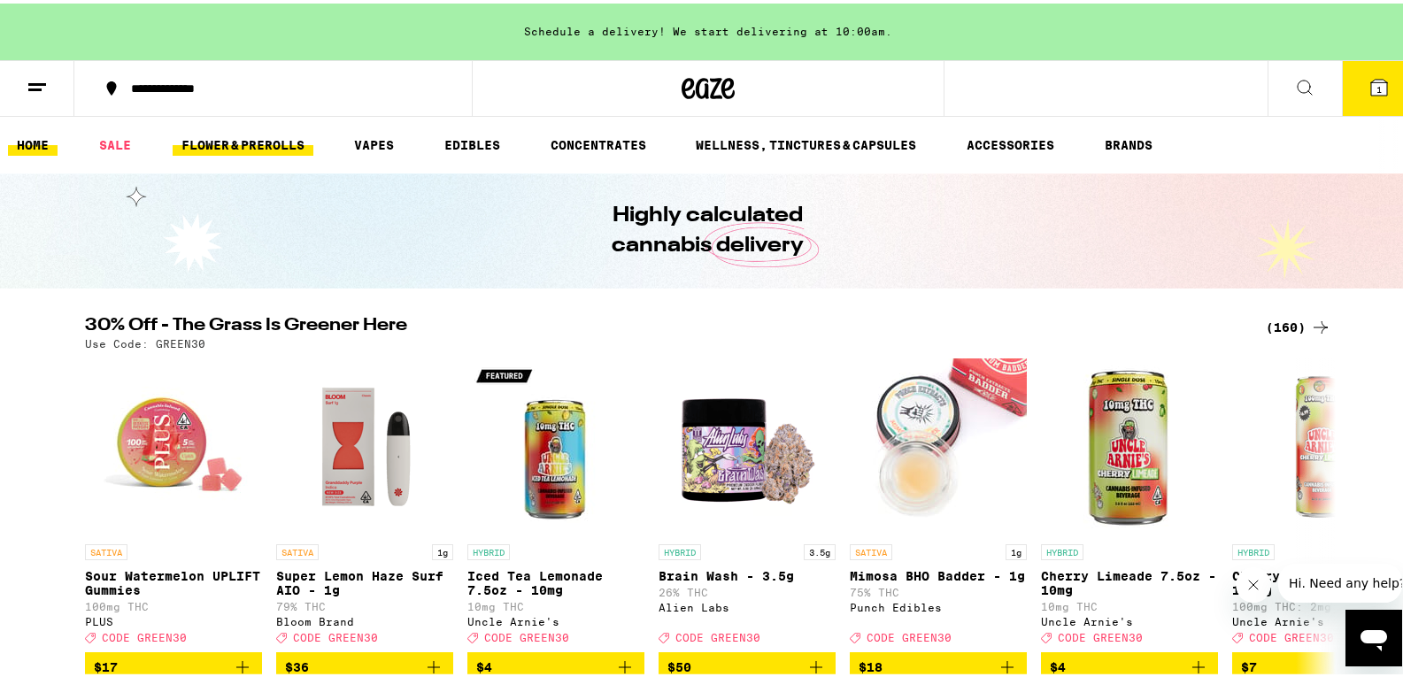
click at [255, 139] on link "FLOWER & PREROLLS" at bounding box center [243, 141] width 141 height 21
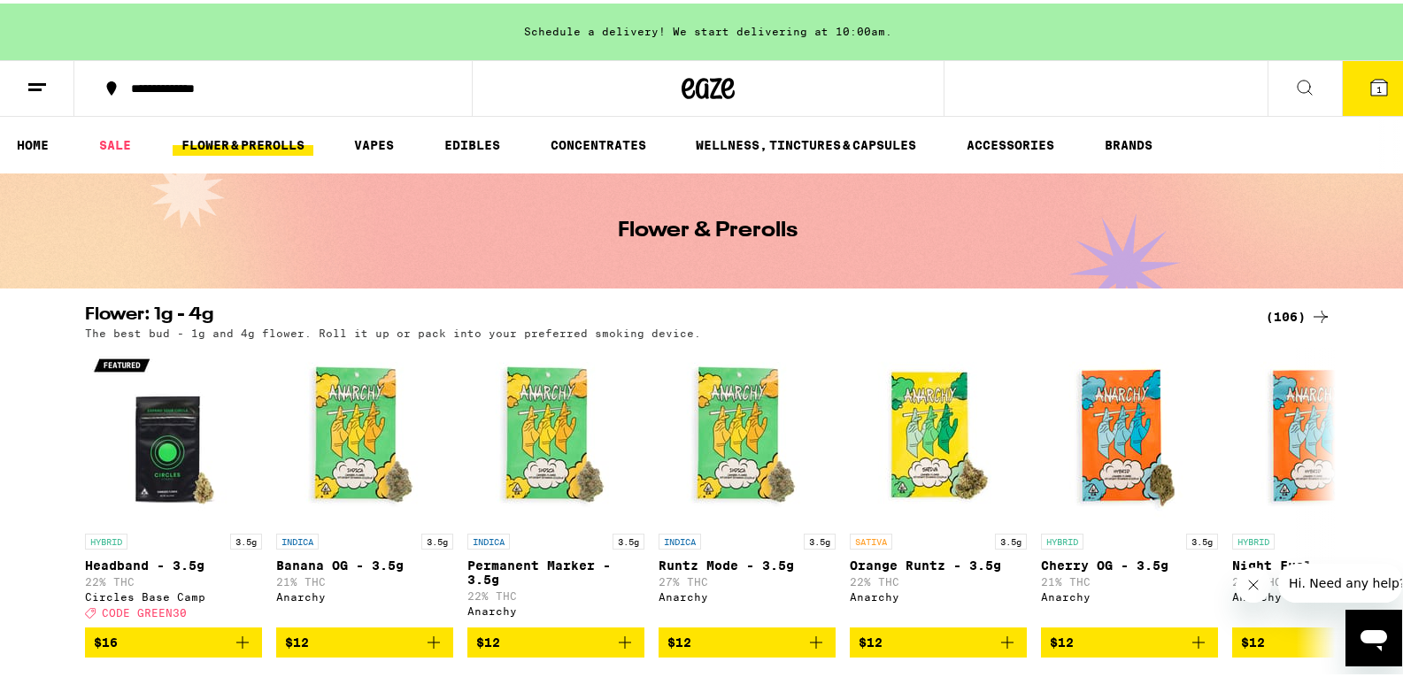
click at [1367, 72] on button "1" at bounding box center [1379, 85] width 74 height 55
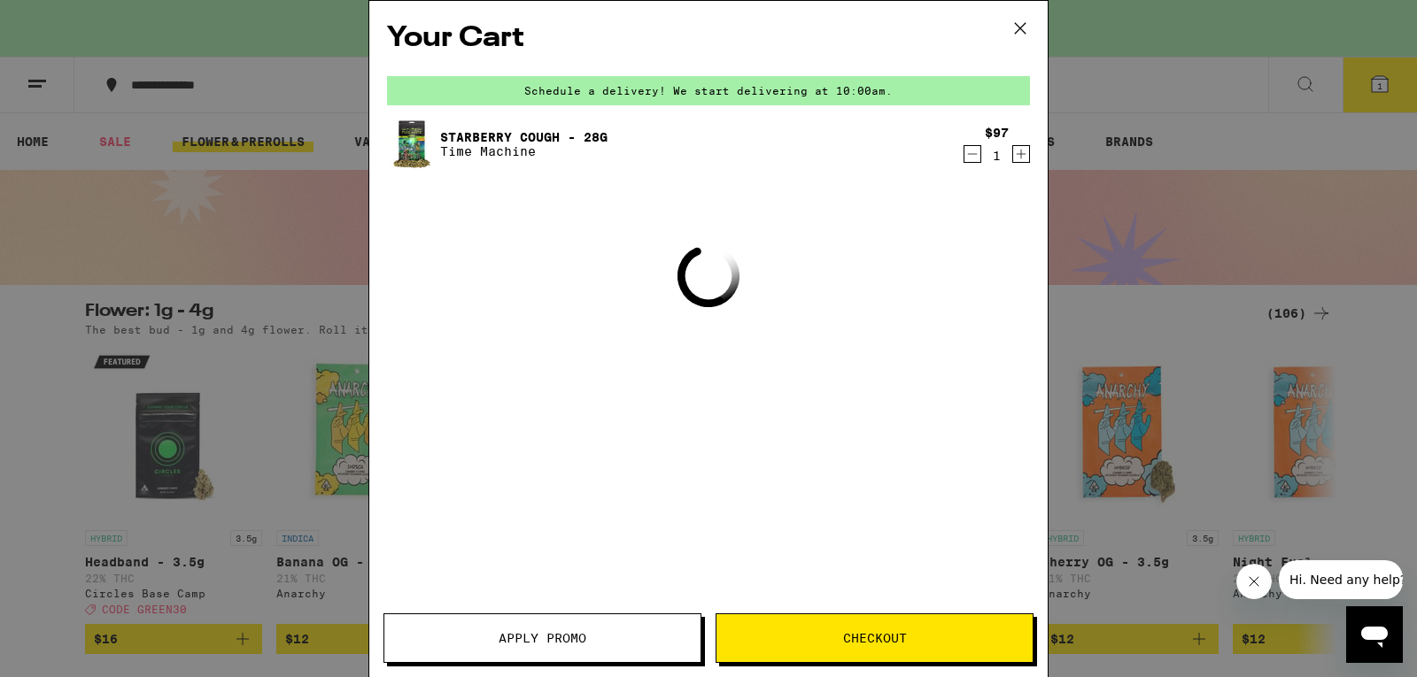
click at [1256, 583] on icon "Close message from company" at bounding box center [1253, 582] width 14 height 14
click at [979, 155] on icon "Decrement" at bounding box center [972, 153] width 16 height 21
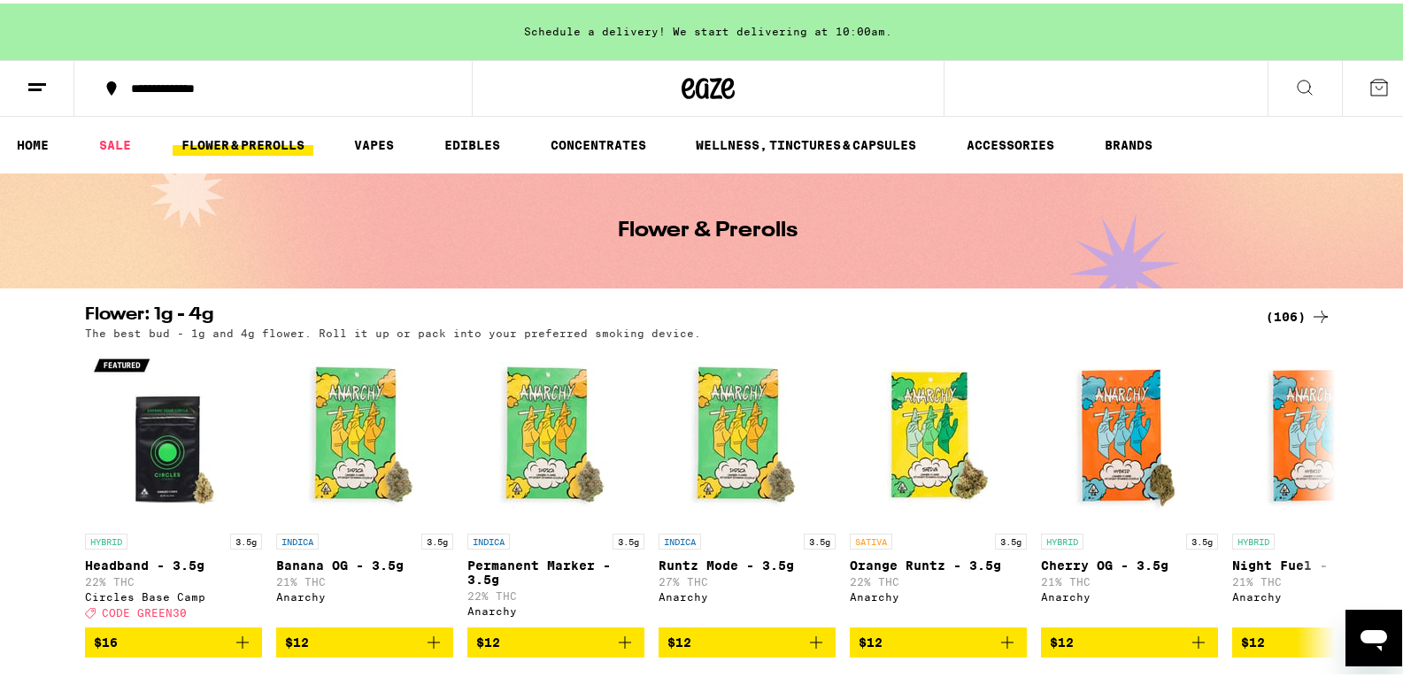
click at [251, 145] on link "FLOWER & PREROLLS" at bounding box center [243, 141] width 141 height 21
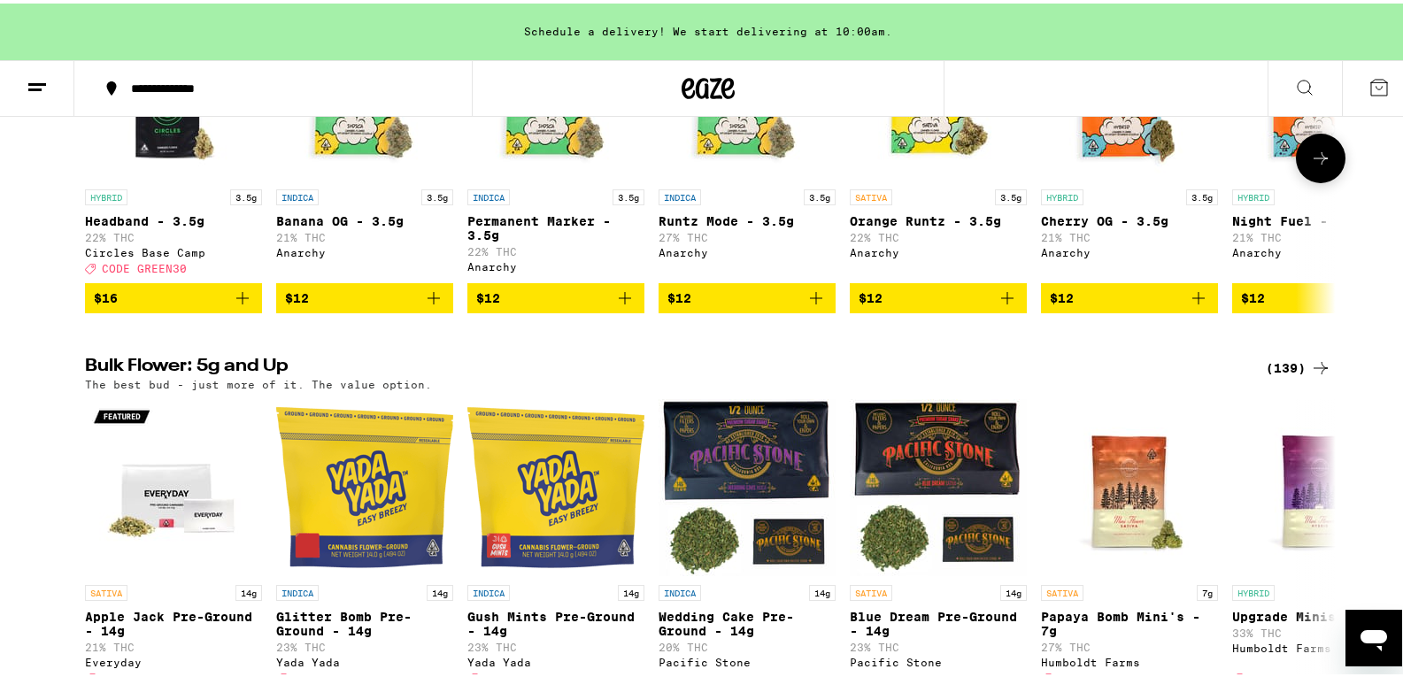
scroll to position [443, 0]
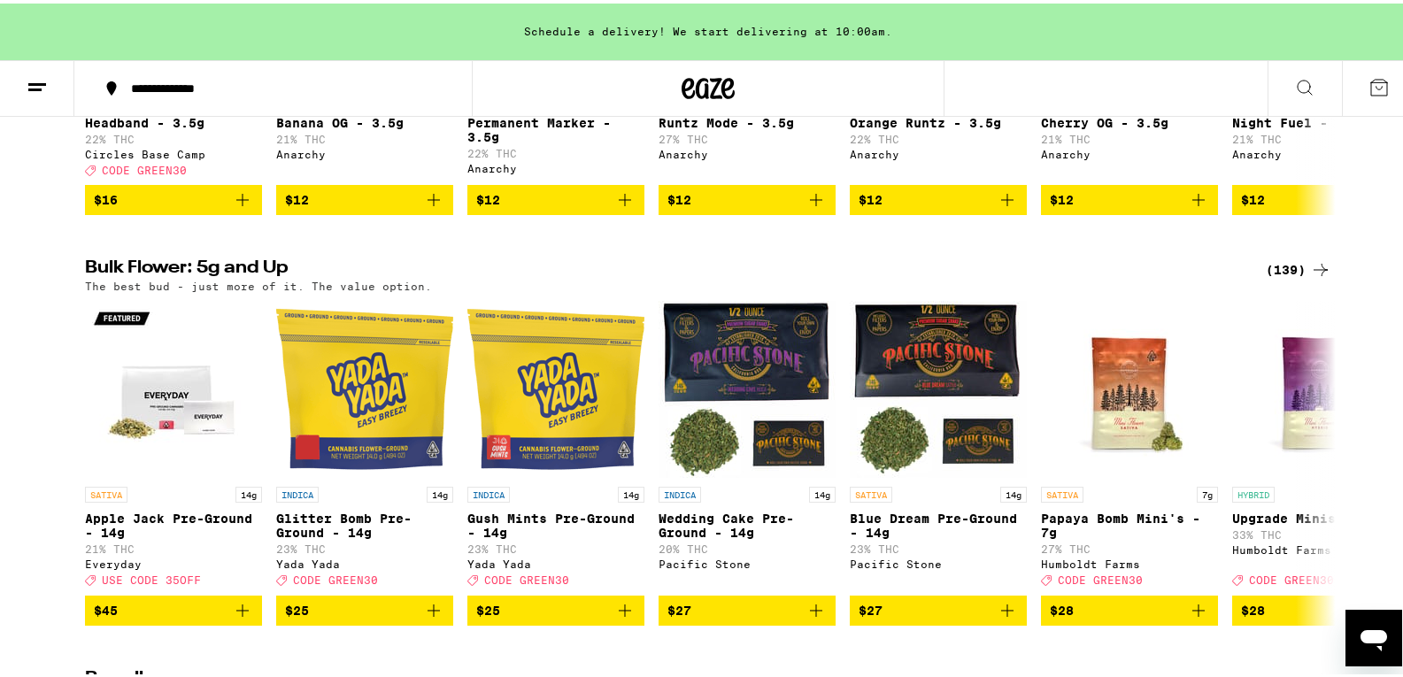
click at [1283, 277] on div "(139)" at bounding box center [1299, 266] width 66 height 21
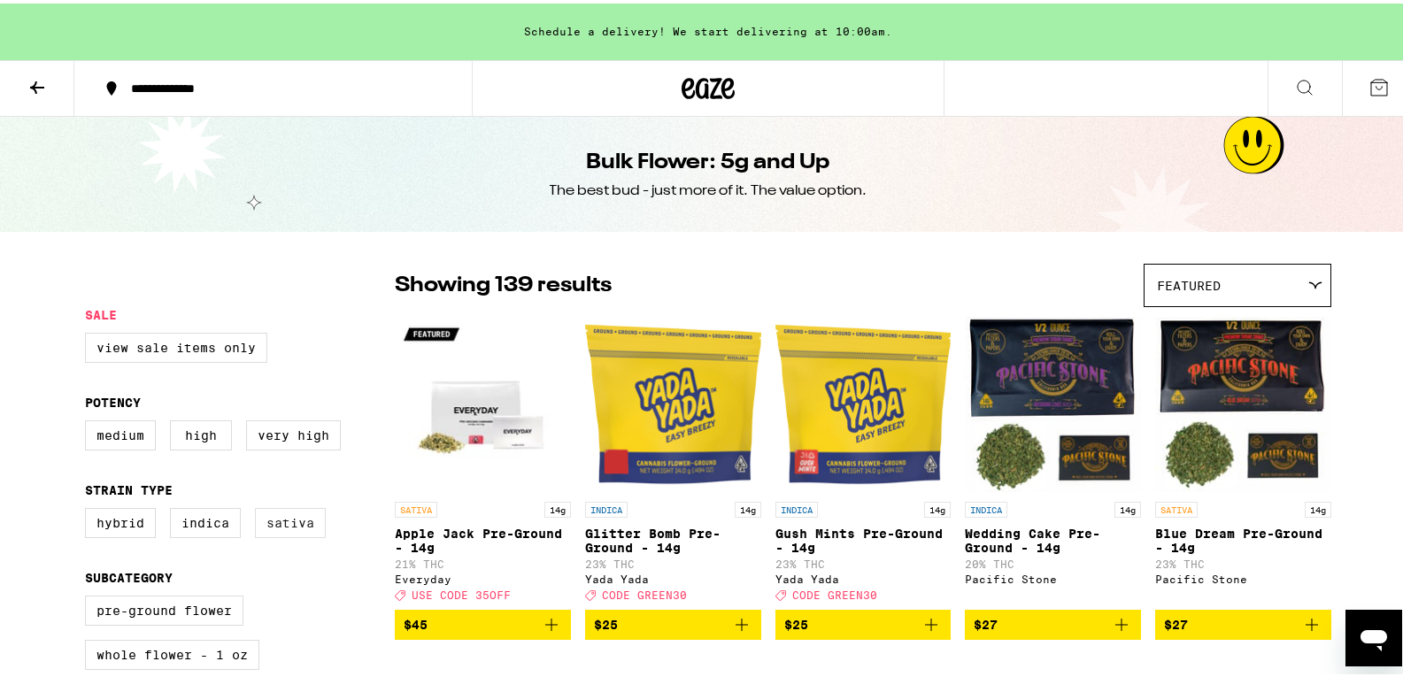
click at [300, 527] on label "Sativa" at bounding box center [290, 520] width 71 height 30
click at [89, 508] on input "Sativa" at bounding box center [89, 507] width 1 height 1
checkbox input "true"
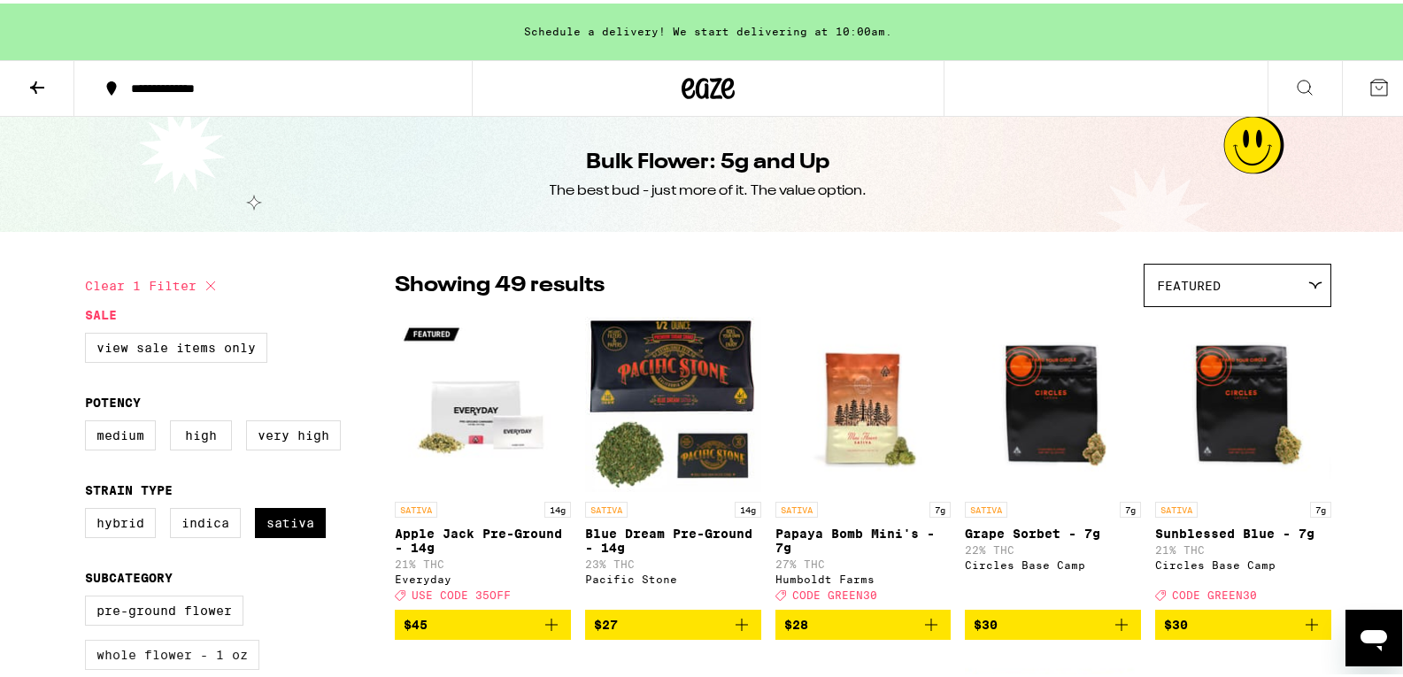
click at [176, 657] on label "Whole Flower - 1 oz" at bounding box center [172, 652] width 174 height 30
click at [89, 596] on input "Whole Flower - 1 oz" at bounding box center [89, 595] width 1 height 1
checkbox input "true"
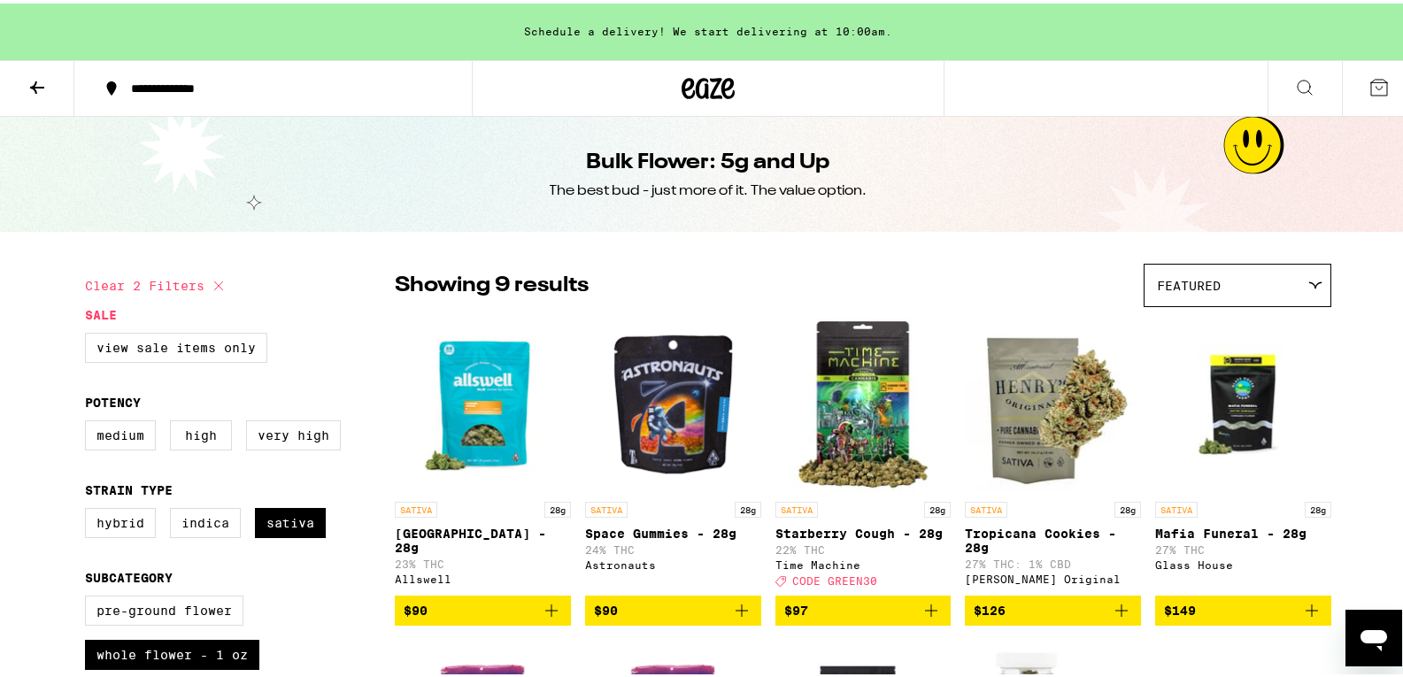
click at [808, 380] on img "Open page for Starberry Cough - 28g from Time Machine" at bounding box center [864, 401] width 176 height 177
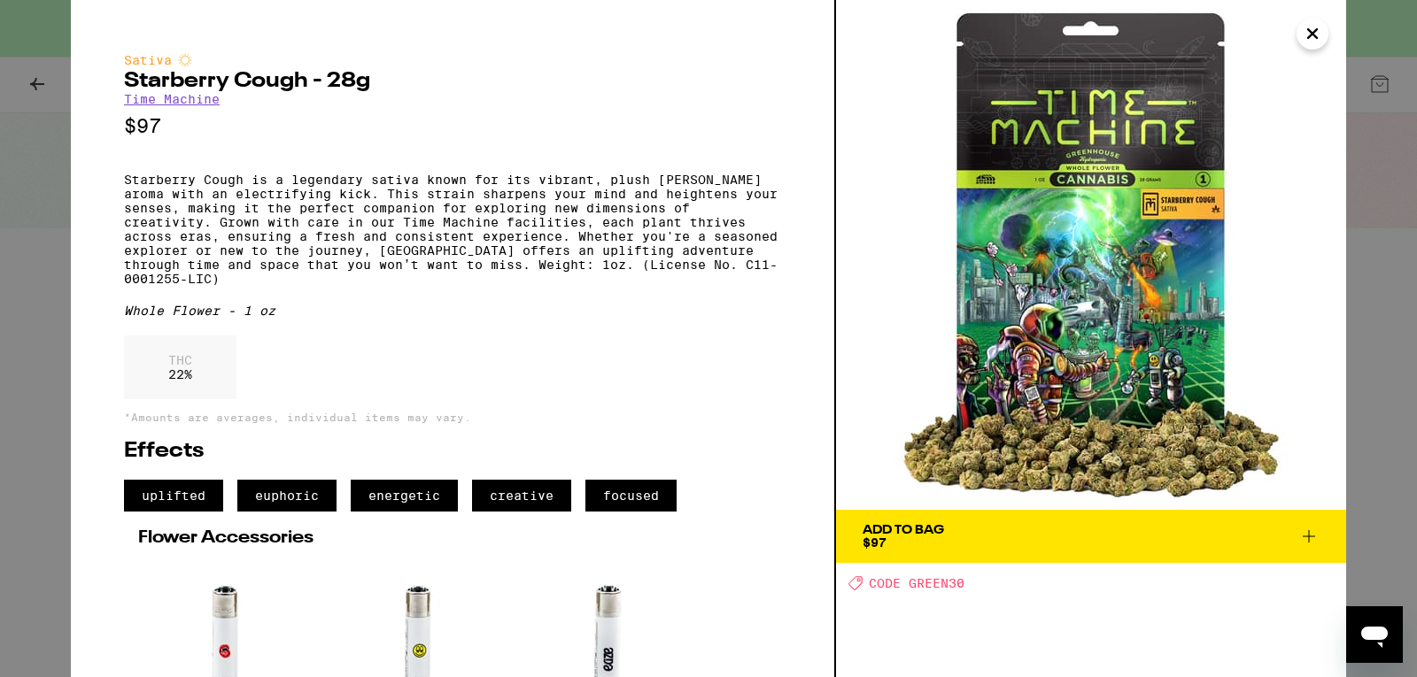
click at [1010, 527] on span "Add To Bag $97" at bounding box center [1090, 536] width 457 height 25
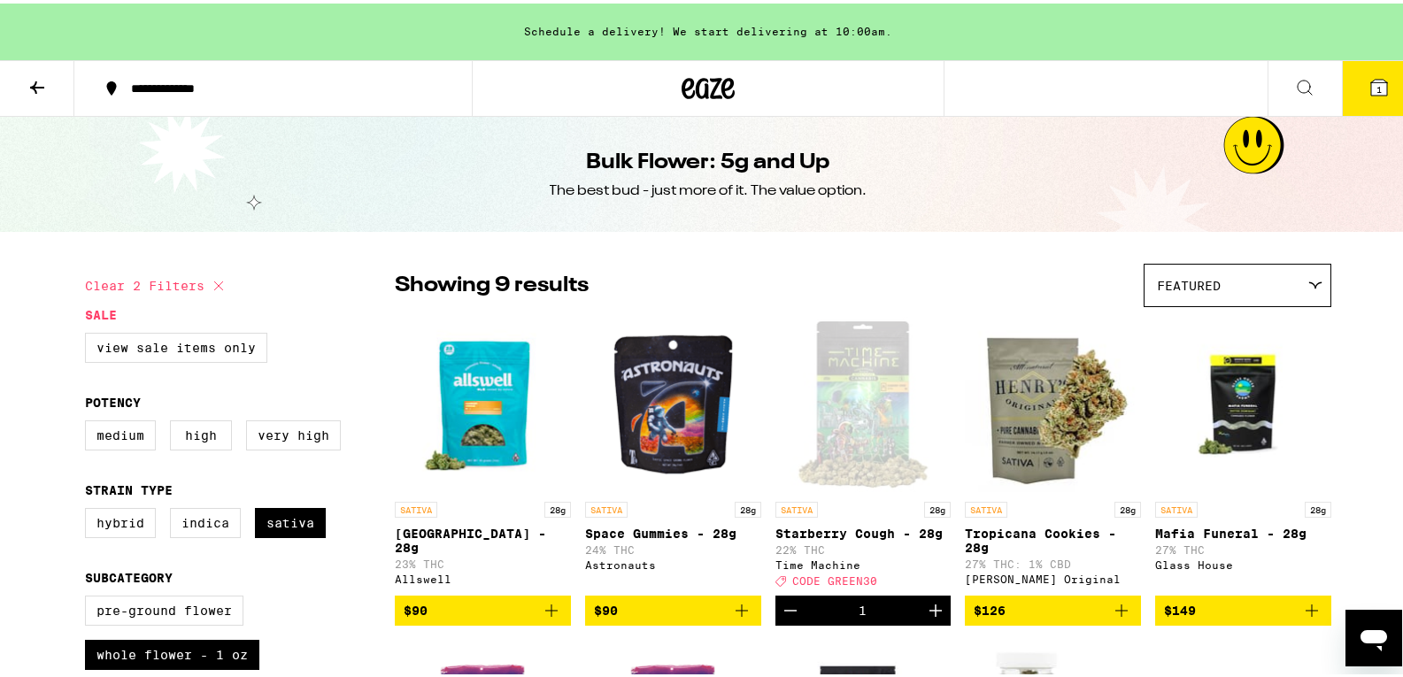
click at [1380, 87] on button "1" at bounding box center [1379, 85] width 74 height 55
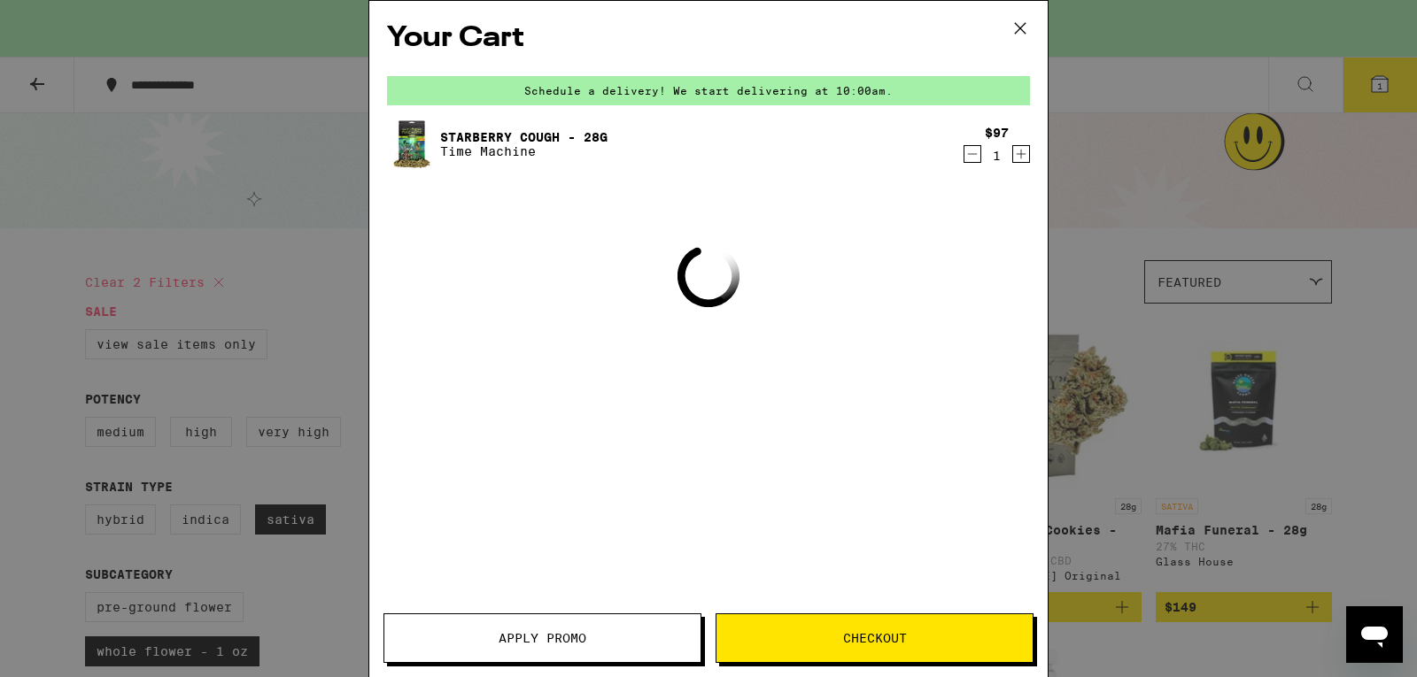
click at [975, 155] on icon "Decrement" at bounding box center [972, 153] width 16 height 21
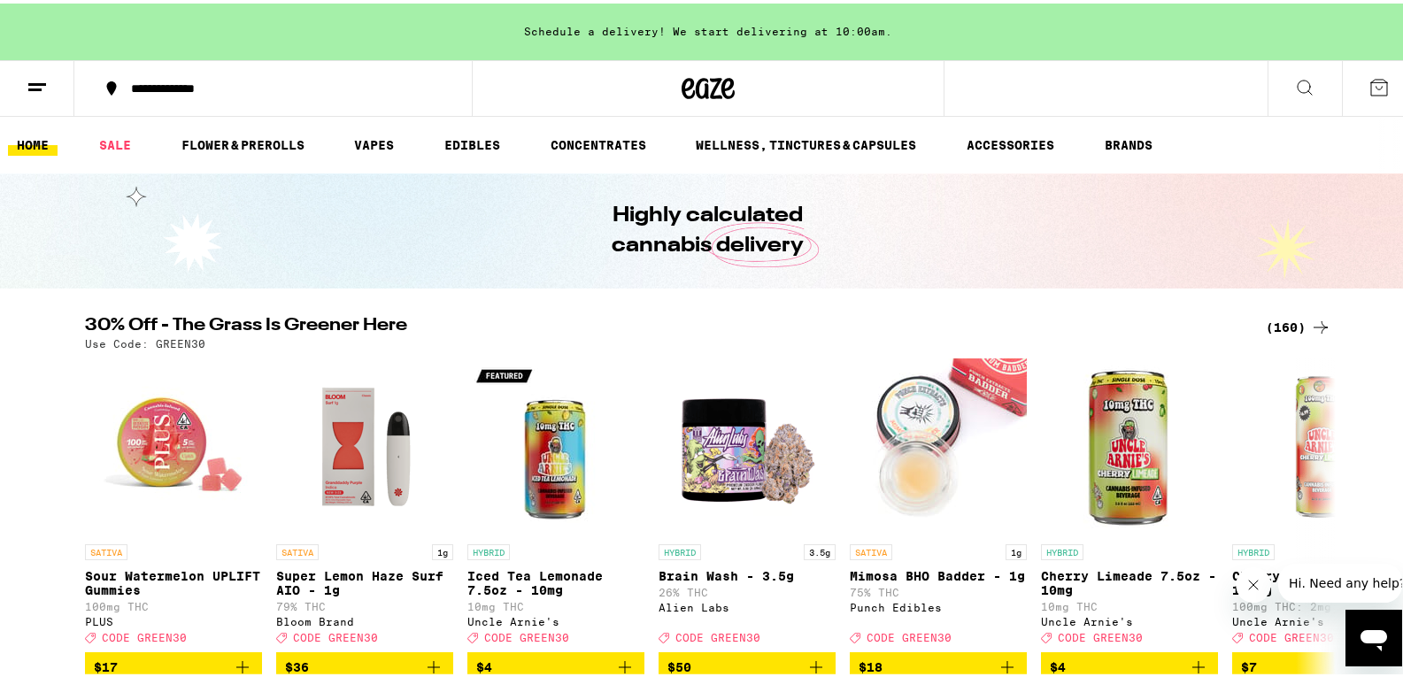
click at [40, 86] on line at bounding box center [34, 86] width 13 height 0
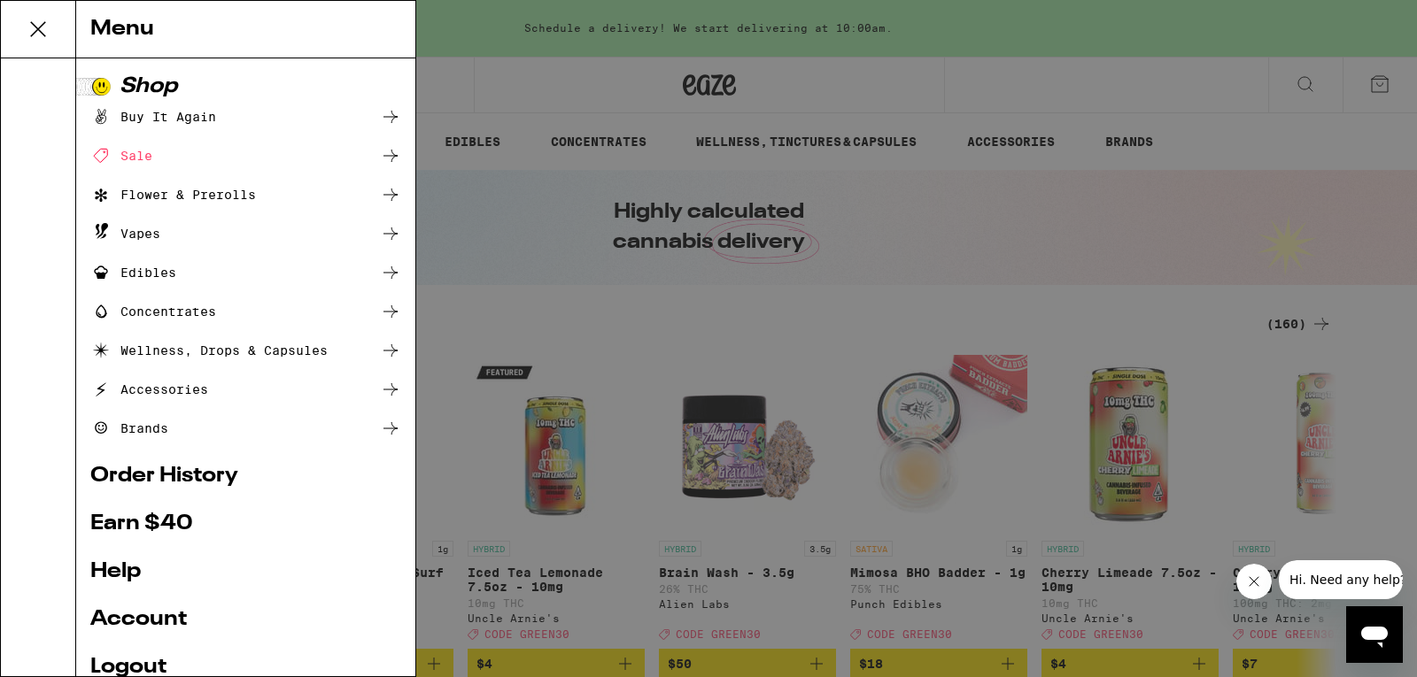
click at [198, 186] on div "Flower & Prerolls" at bounding box center [173, 194] width 166 height 21
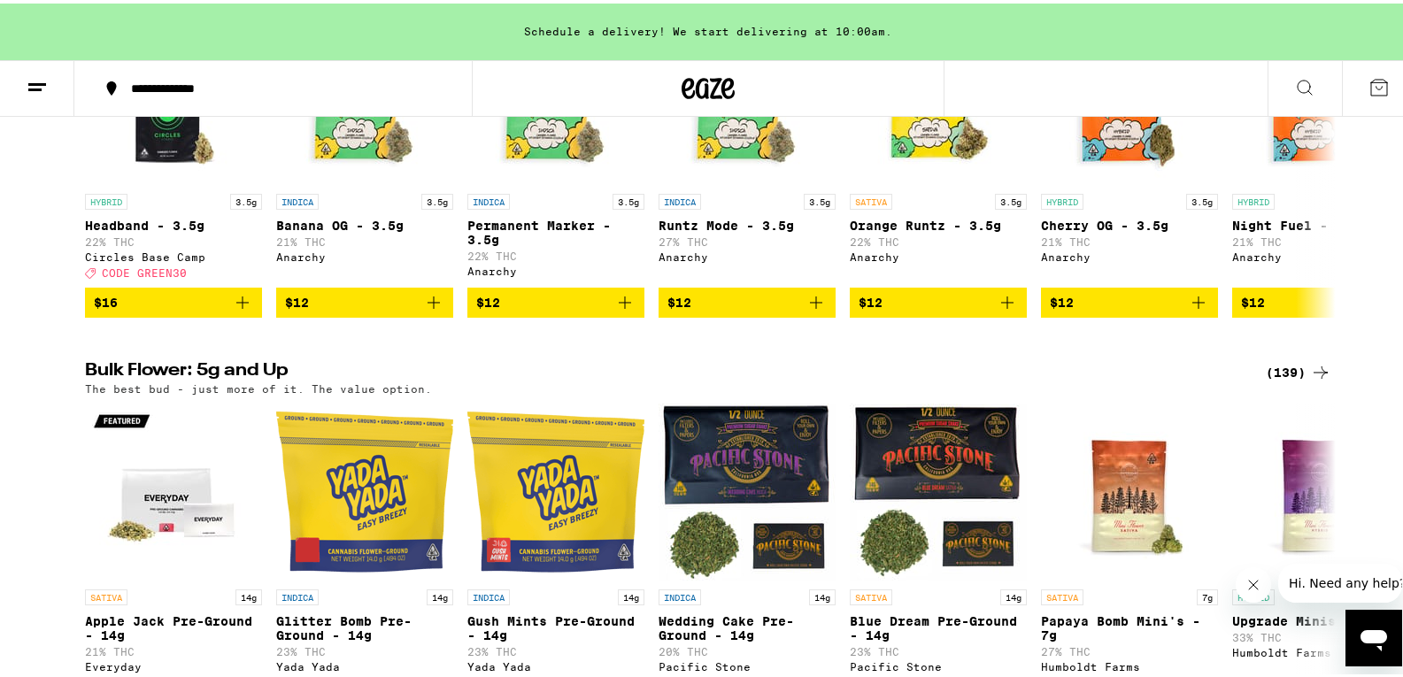
scroll to position [377, 0]
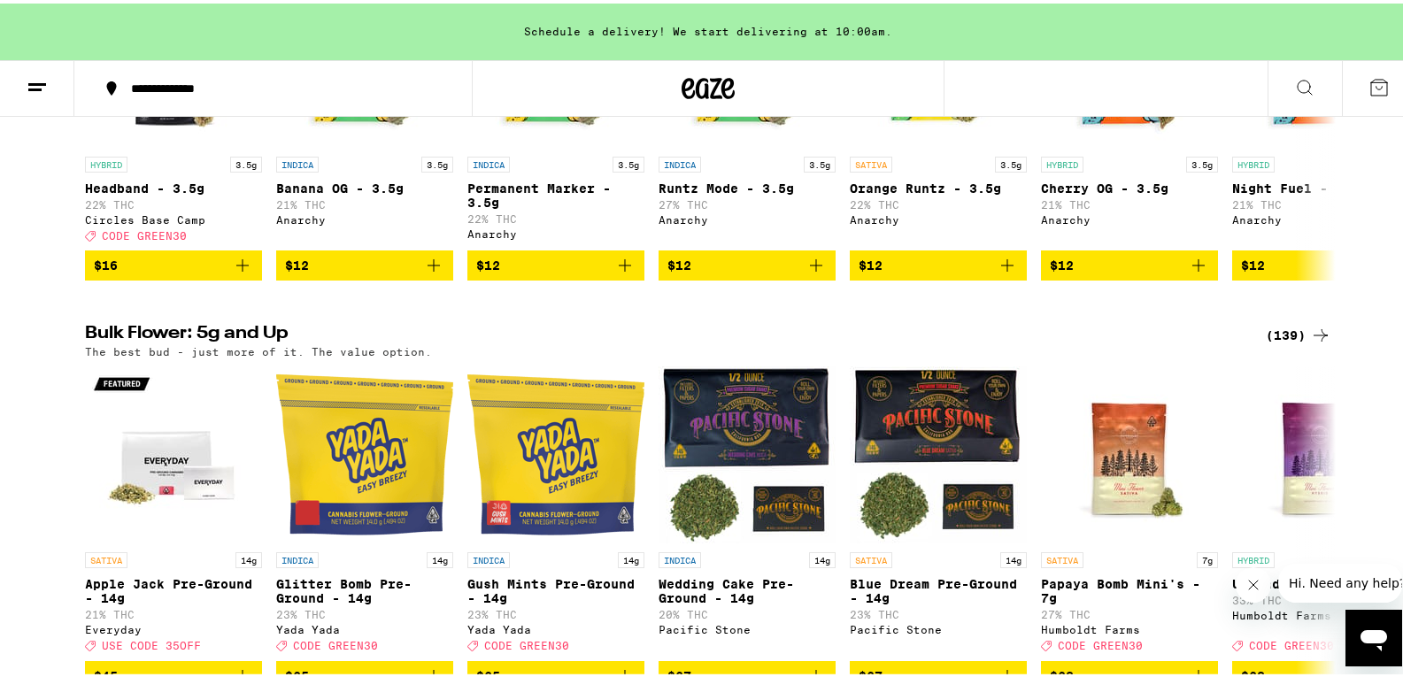
click at [1275, 342] on div "(139)" at bounding box center [1299, 331] width 66 height 21
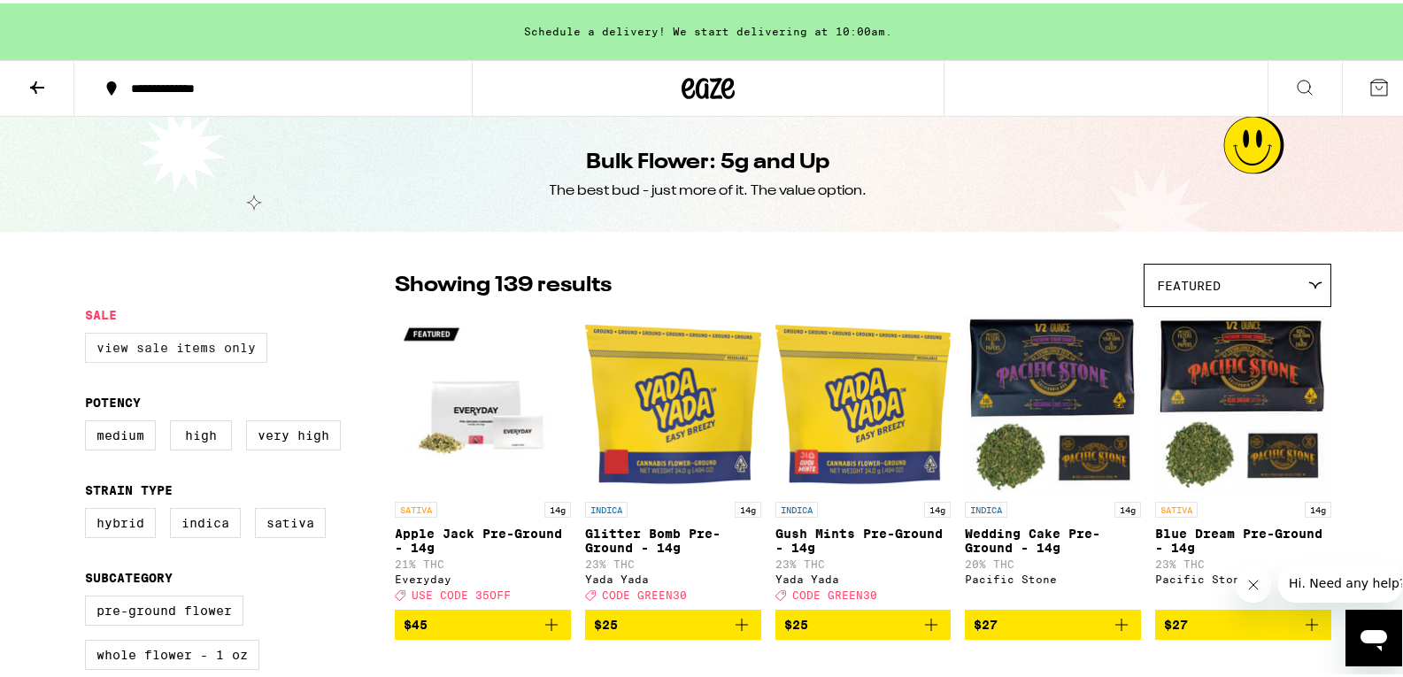
click at [167, 350] on label "View Sale Items Only" at bounding box center [176, 344] width 182 height 30
click at [89, 333] on input "View Sale Items Only" at bounding box center [89, 332] width 1 height 1
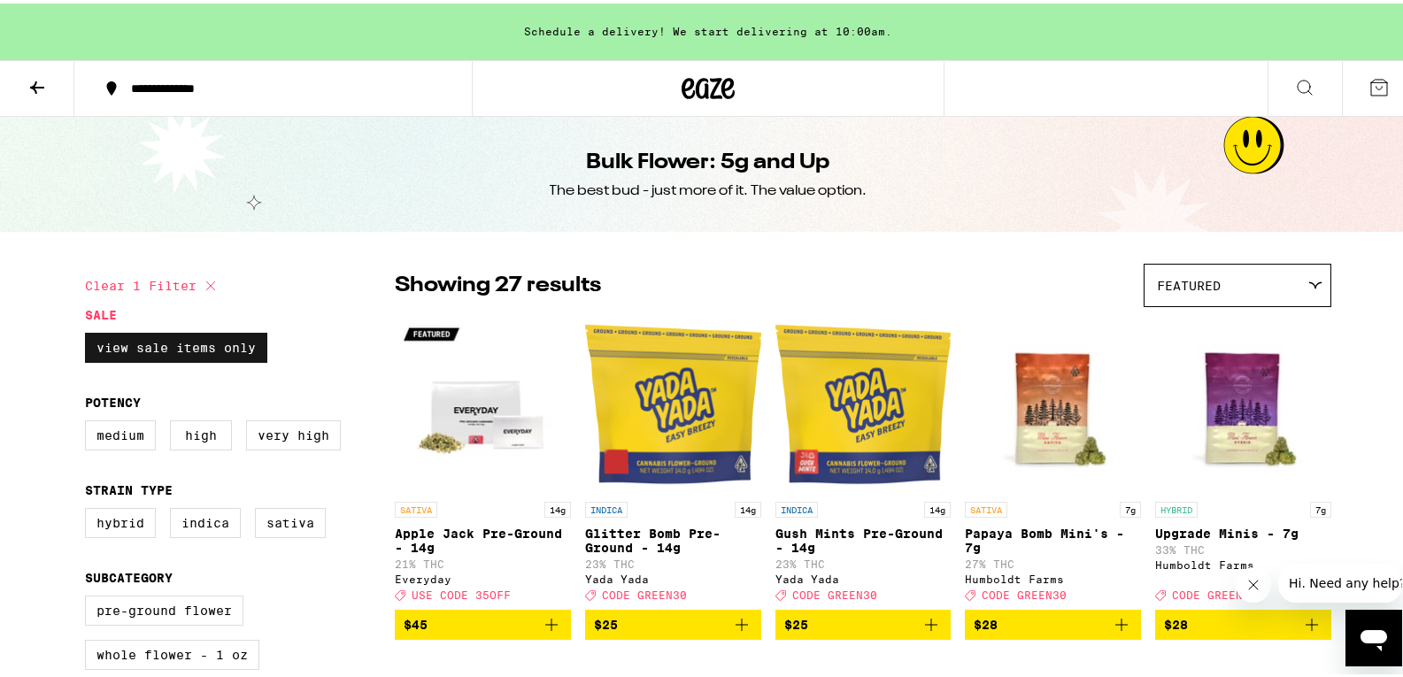
click at [158, 340] on label "View Sale Items Only" at bounding box center [176, 344] width 182 height 30
click at [89, 333] on input "View Sale Items Only" at bounding box center [89, 332] width 1 height 1
checkbox input "false"
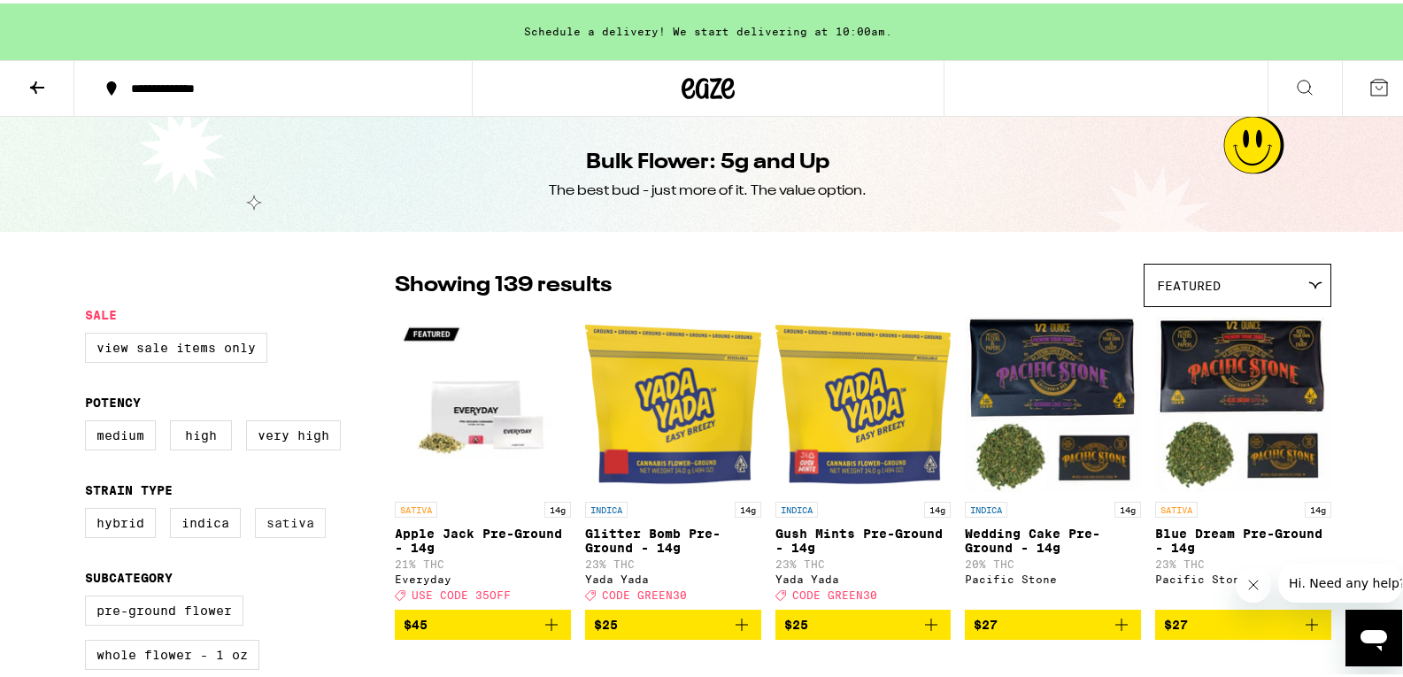
click at [292, 535] on label "Sativa" at bounding box center [290, 520] width 71 height 30
click at [89, 508] on input "Sativa" at bounding box center [89, 507] width 1 height 1
checkbox input "true"
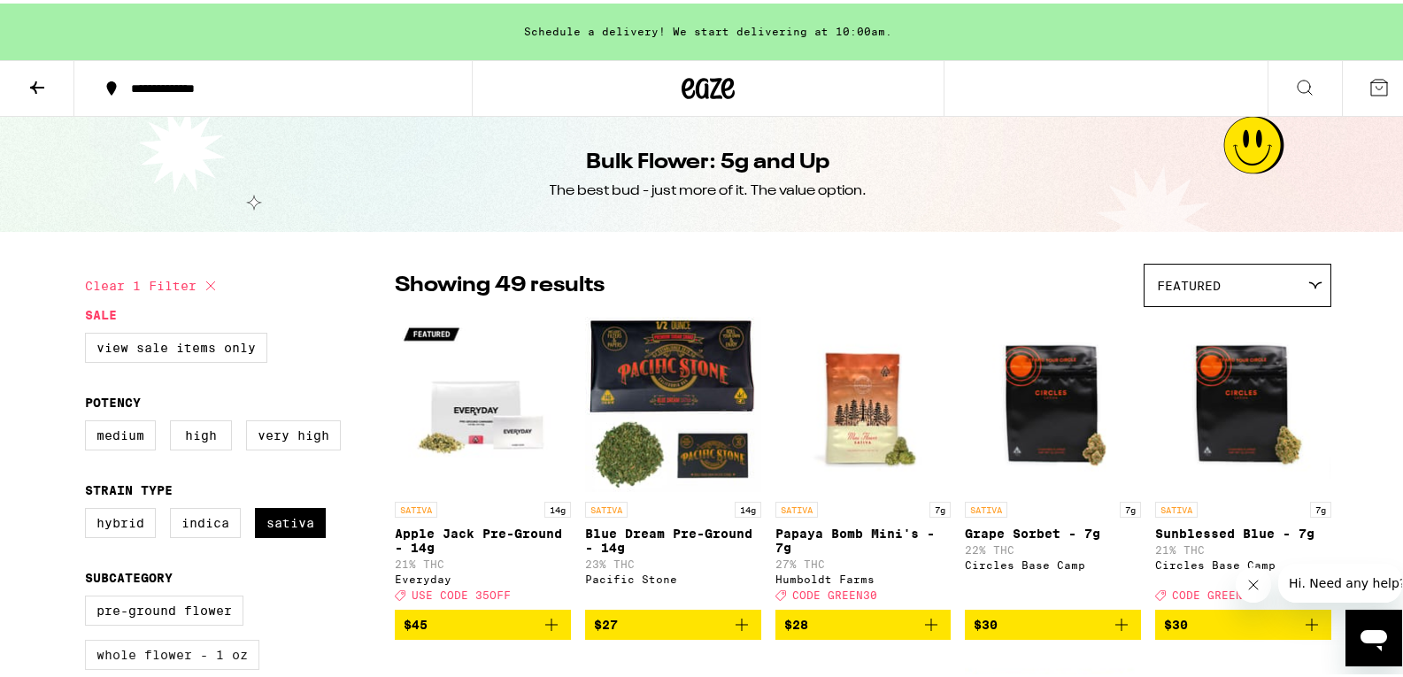
click at [216, 661] on label "Whole Flower - 1 oz" at bounding box center [172, 652] width 174 height 30
click at [89, 596] on input "Whole Flower - 1 oz" at bounding box center [89, 595] width 1 height 1
checkbox input "true"
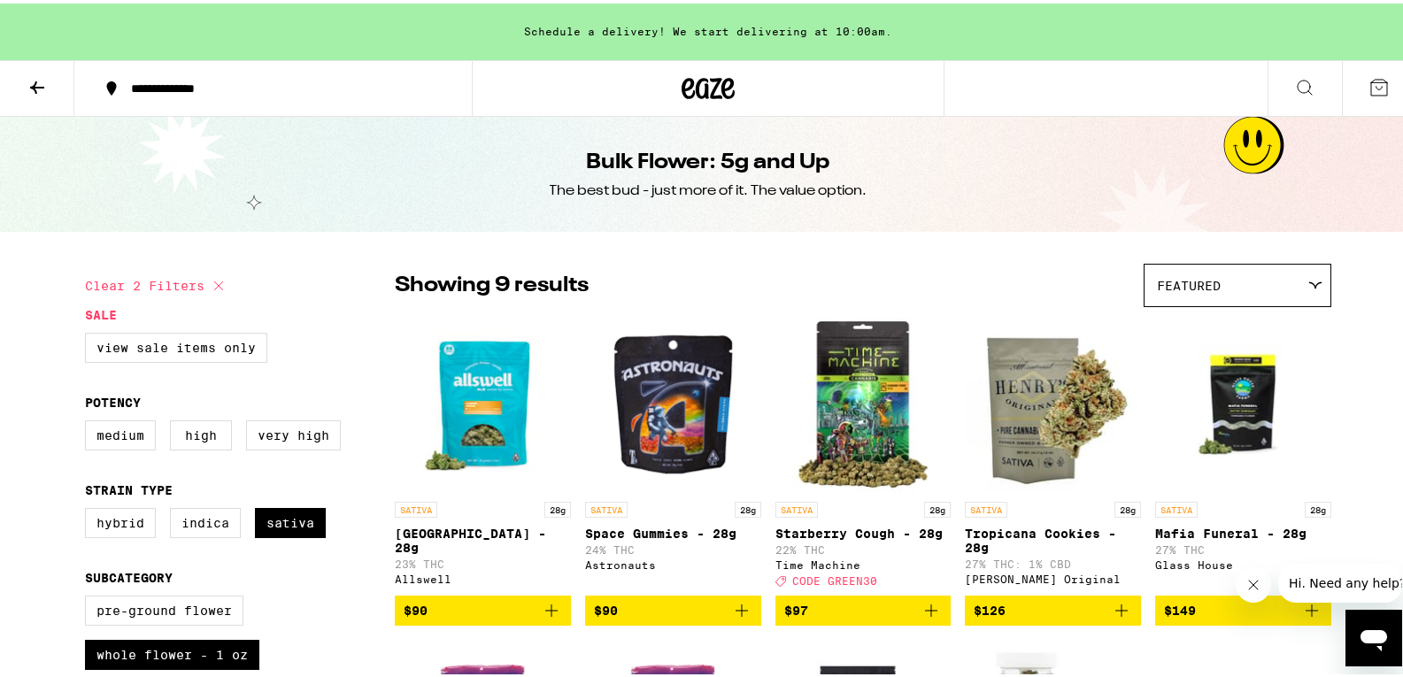
click at [866, 381] on img "Open page for Starberry Cough - 28g from Time Machine" at bounding box center [864, 401] width 176 height 177
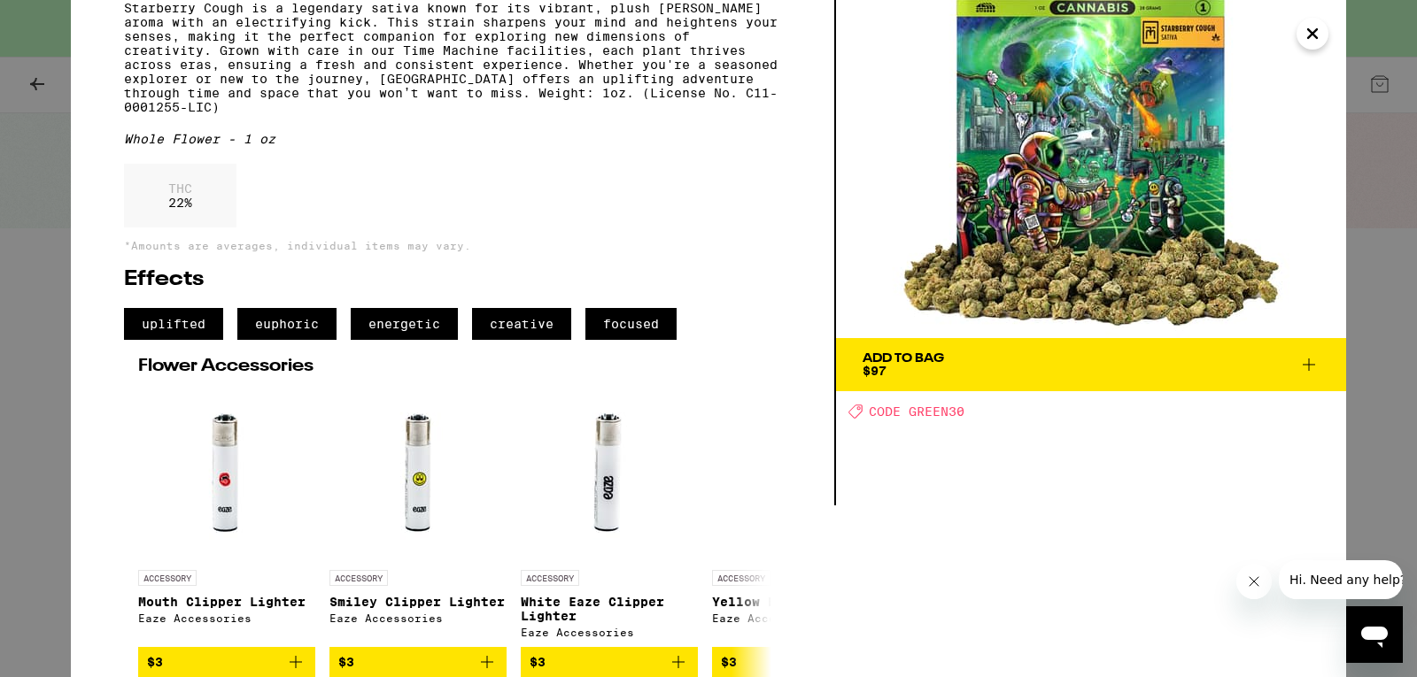
scroll to position [121, 0]
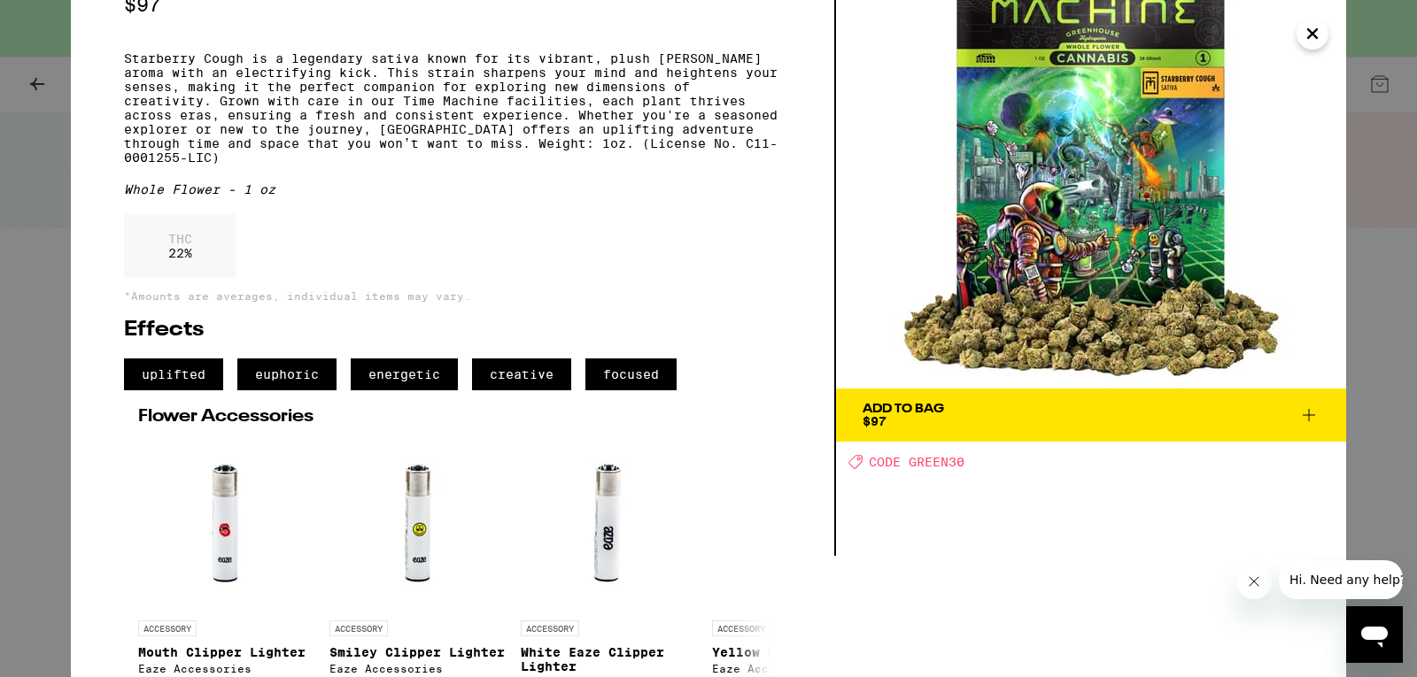
click at [1104, 427] on span "Add To Bag $97" at bounding box center [1090, 415] width 457 height 25
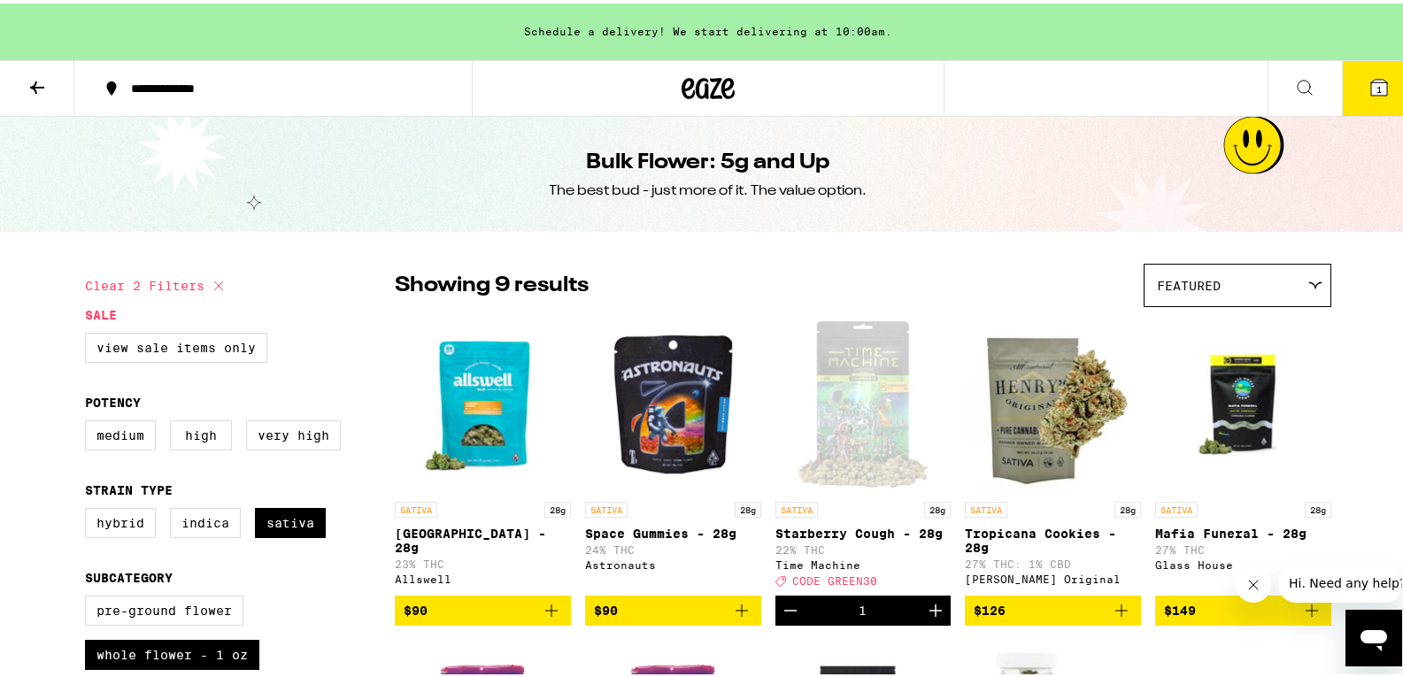
click at [1360, 99] on button "1" at bounding box center [1379, 85] width 74 height 55
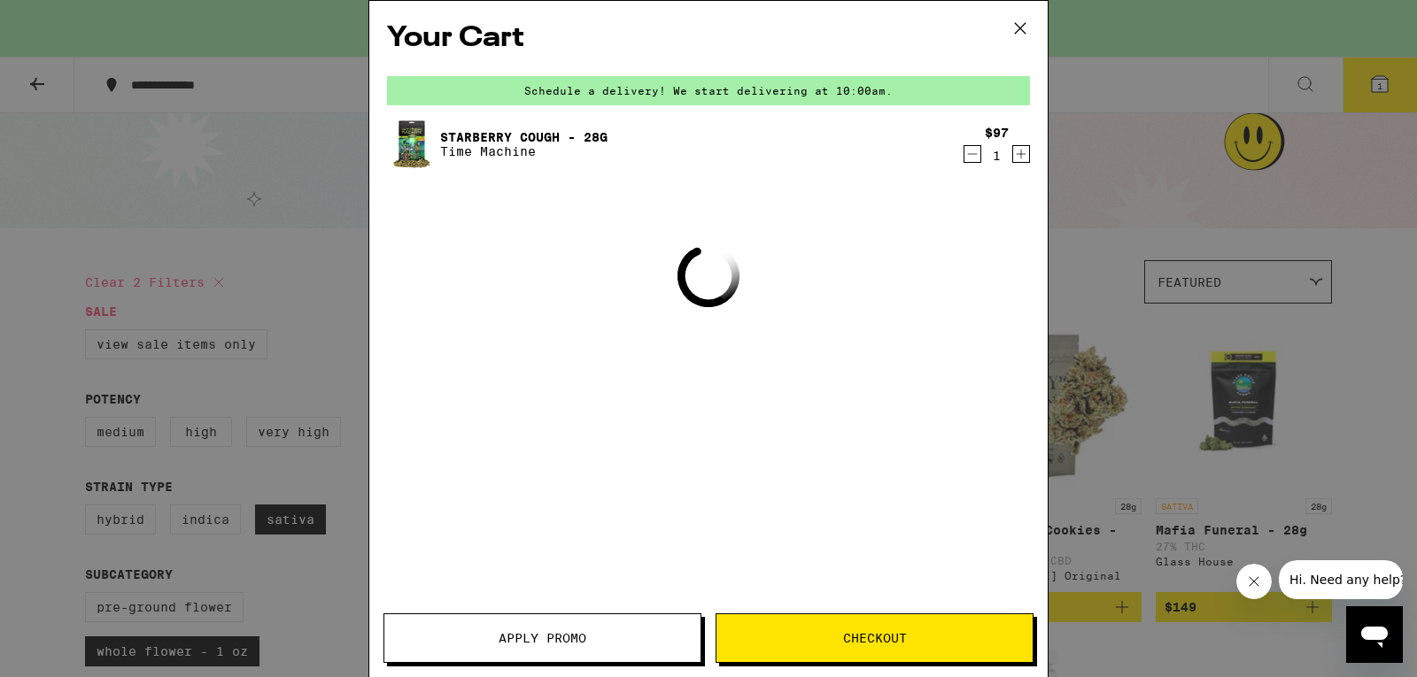
click at [977, 154] on icon "Decrement" at bounding box center [972, 153] width 16 height 21
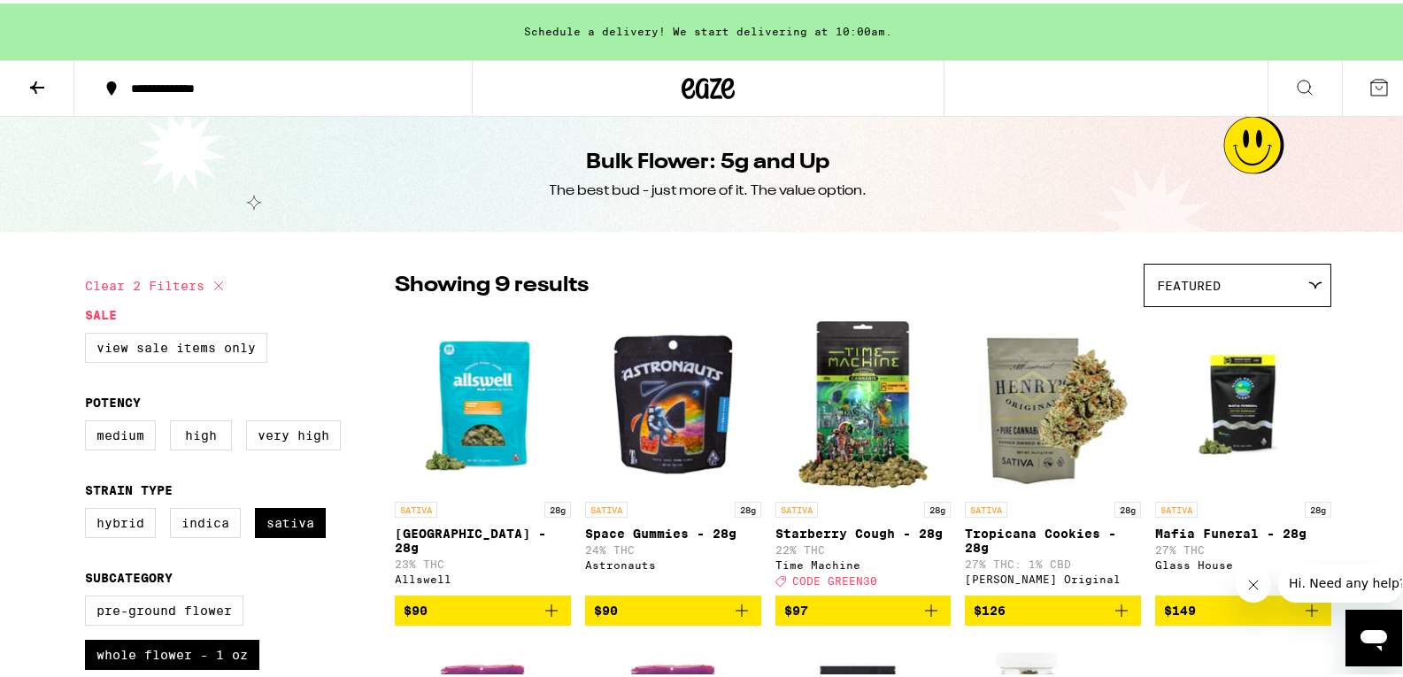
click at [480, 391] on img "Open page for Garden Grove - 28g from Allswell" at bounding box center [483, 401] width 176 height 177
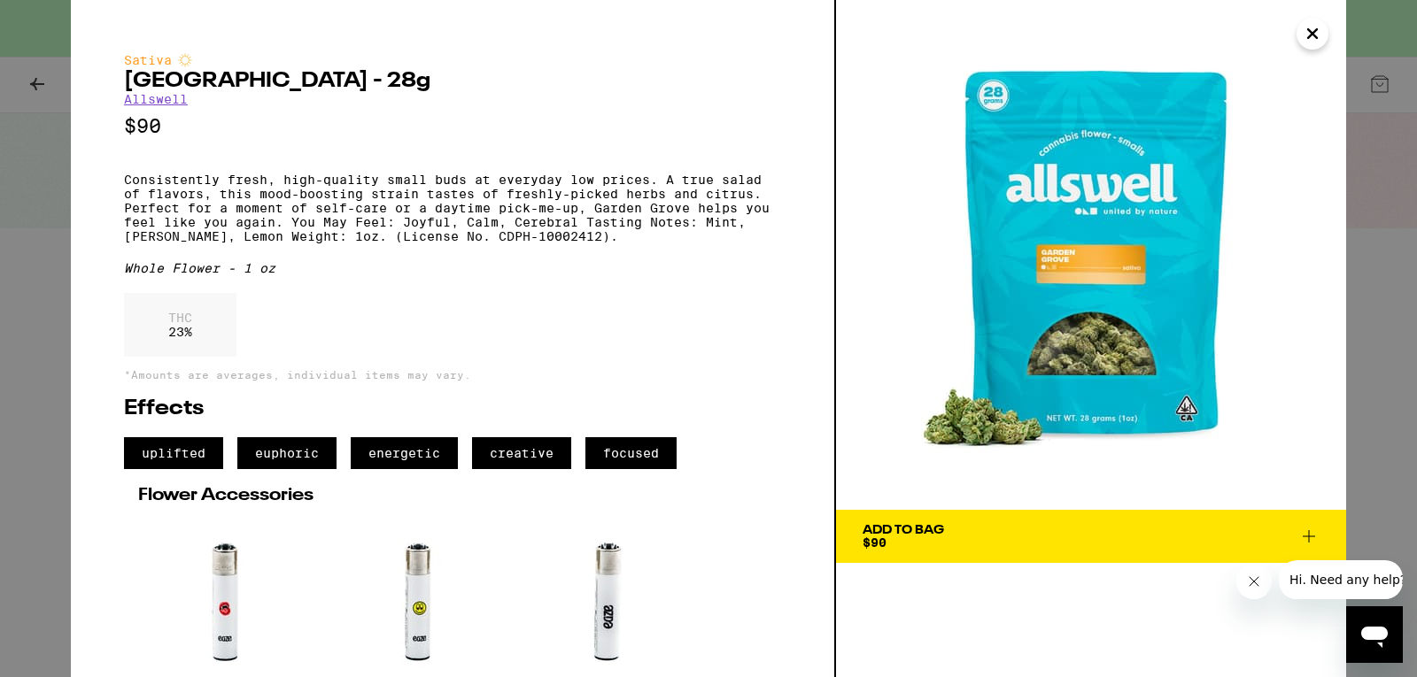
click at [976, 526] on span "Add To Bag $90" at bounding box center [1090, 536] width 457 height 25
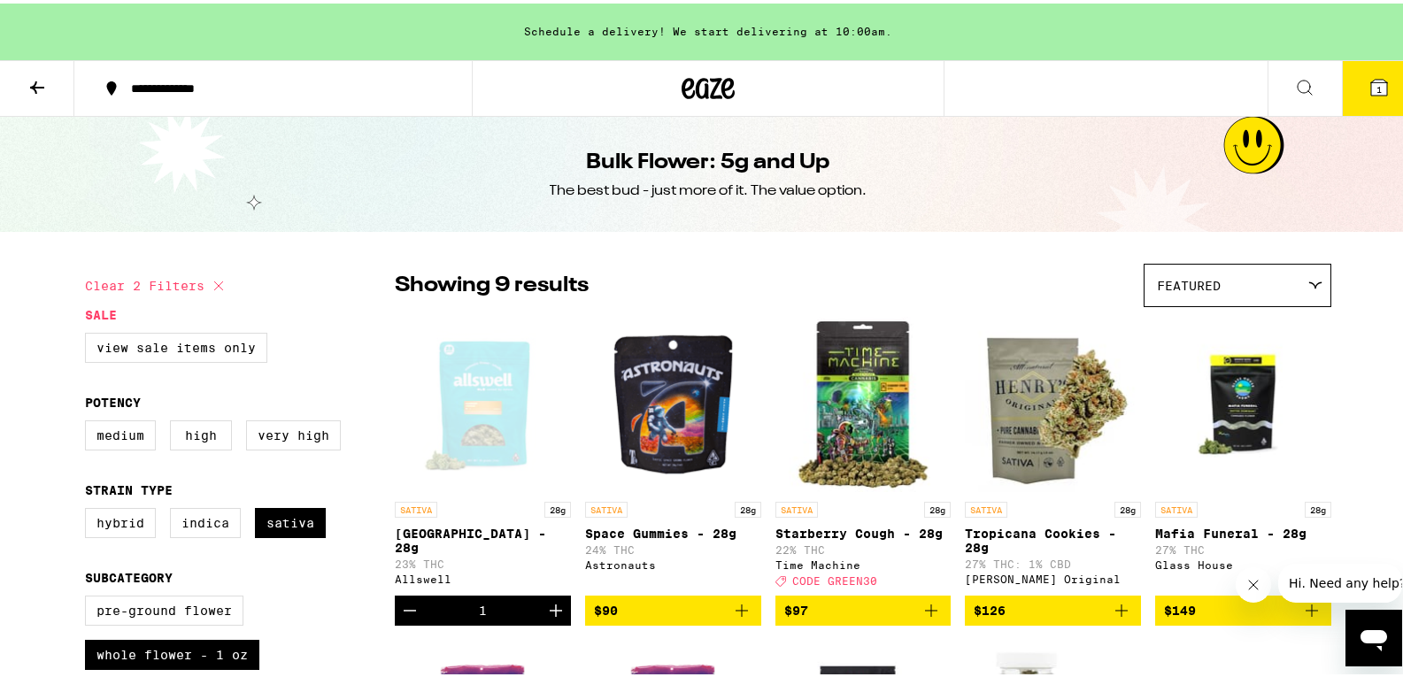
click at [1371, 86] on icon at bounding box center [1379, 84] width 16 height 16
